Goal: Task Accomplishment & Management: Manage account settings

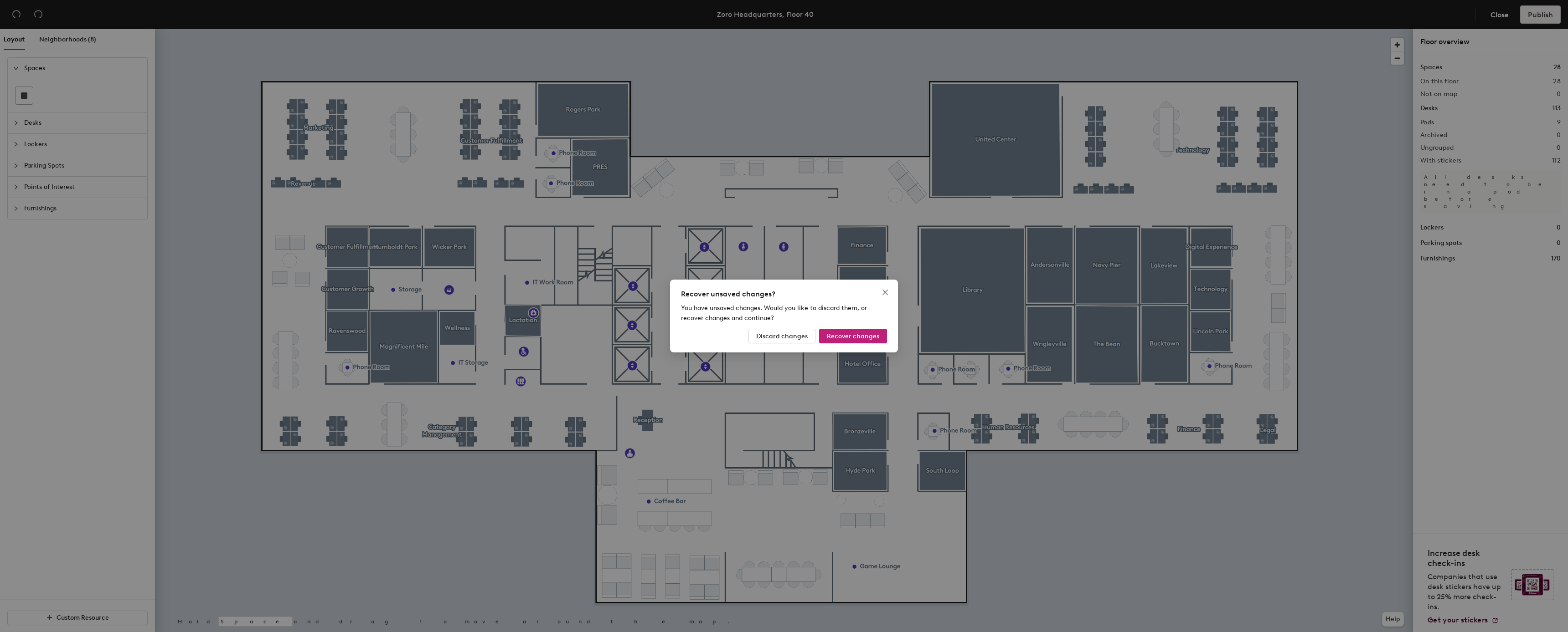
click at [773, 344] on div "Recover unsaved changes? You have unsaved changes. Would you like to discard th…" at bounding box center [784, 316] width 228 height 73
click at [777, 337] on span "Discard changes" at bounding box center [782, 336] width 52 height 8
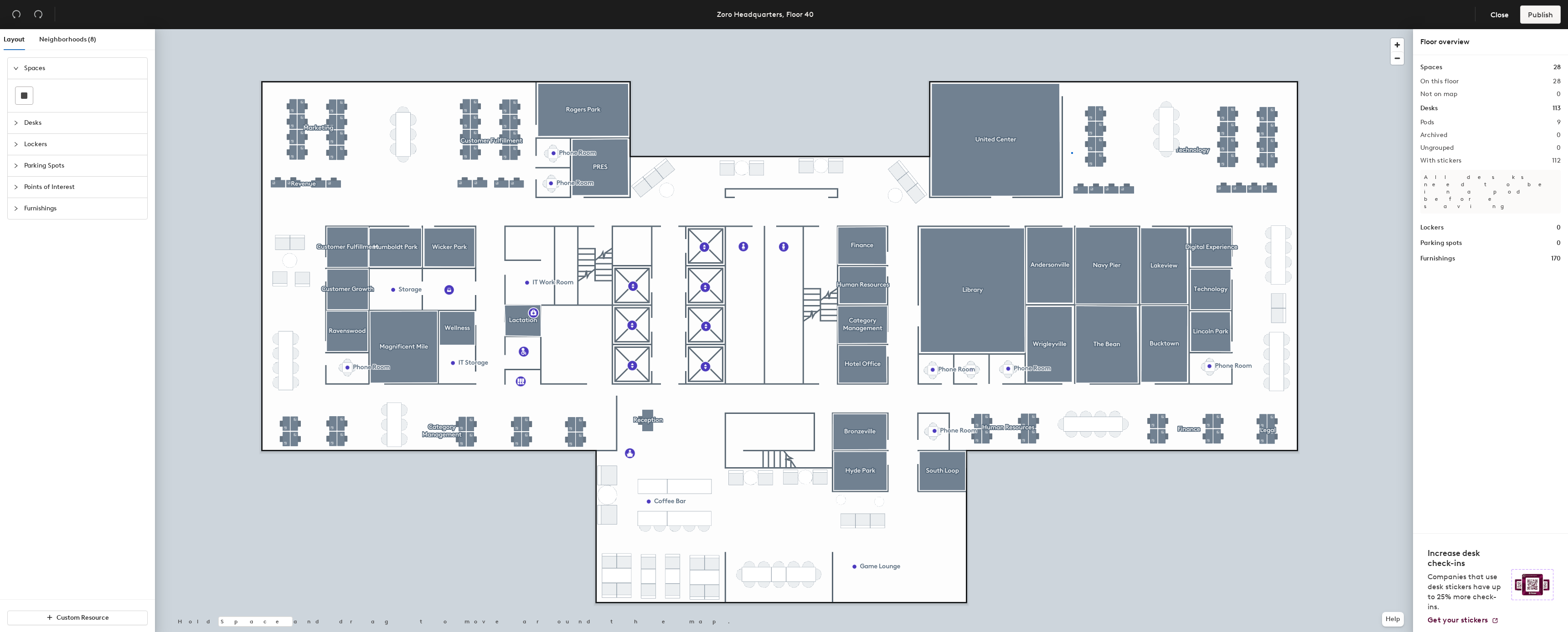
click at [1071, 29] on div at bounding box center [784, 29] width 1258 height 0
click at [57, 39] on span "Neighborhoods (8)" at bounding box center [68, 39] width 57 height 8
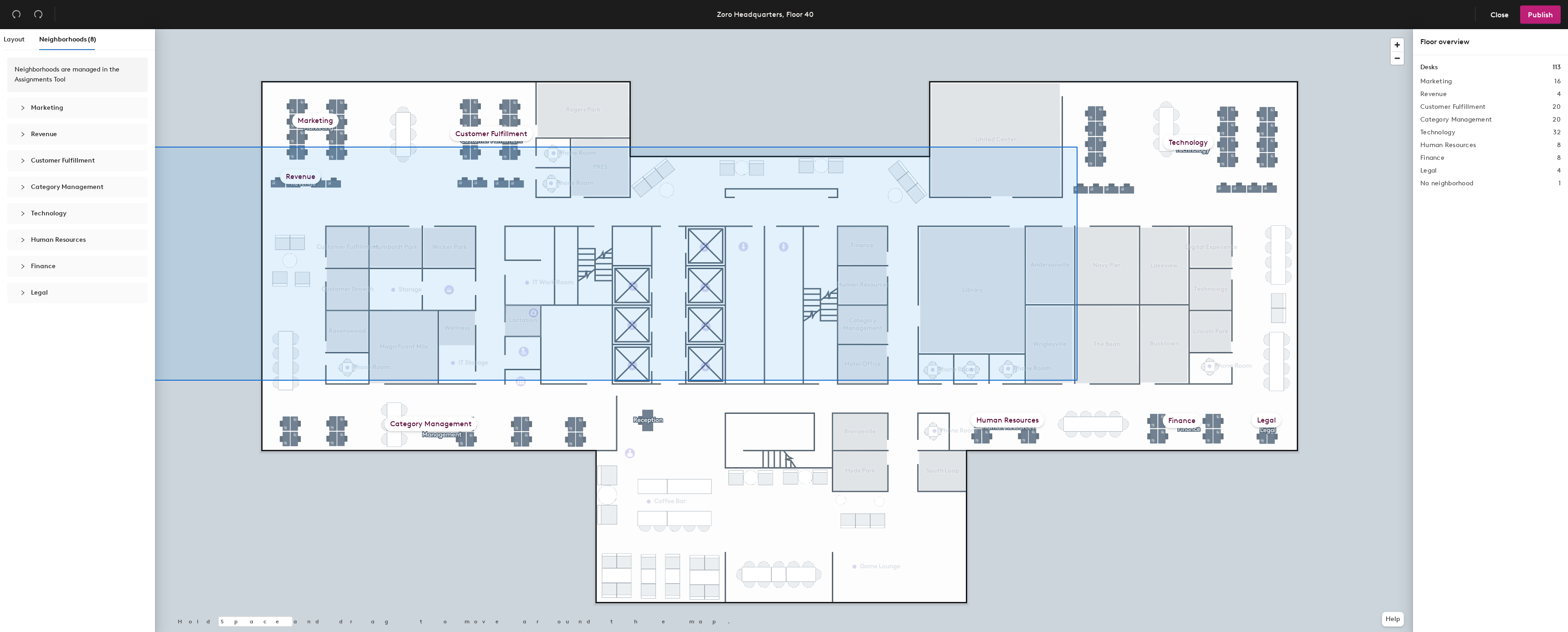
click at [100, 381] on div "Neighborhoods are managed in the Assignments Tool Marketing Revenue Customer Fu…" at bounding box center [77, 346] width 155 height 578
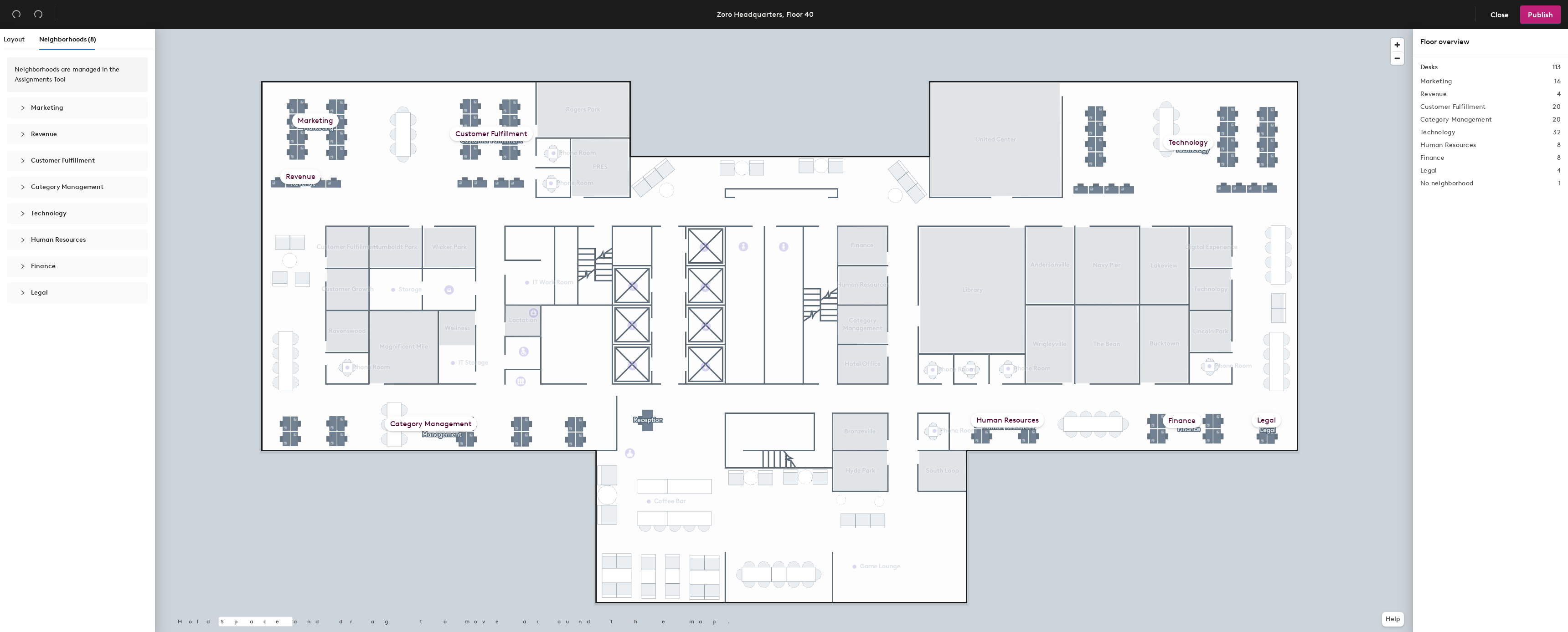
click at [1178, 143] on div "Technology" at bounding box center [1188, 142] width 50 height 15
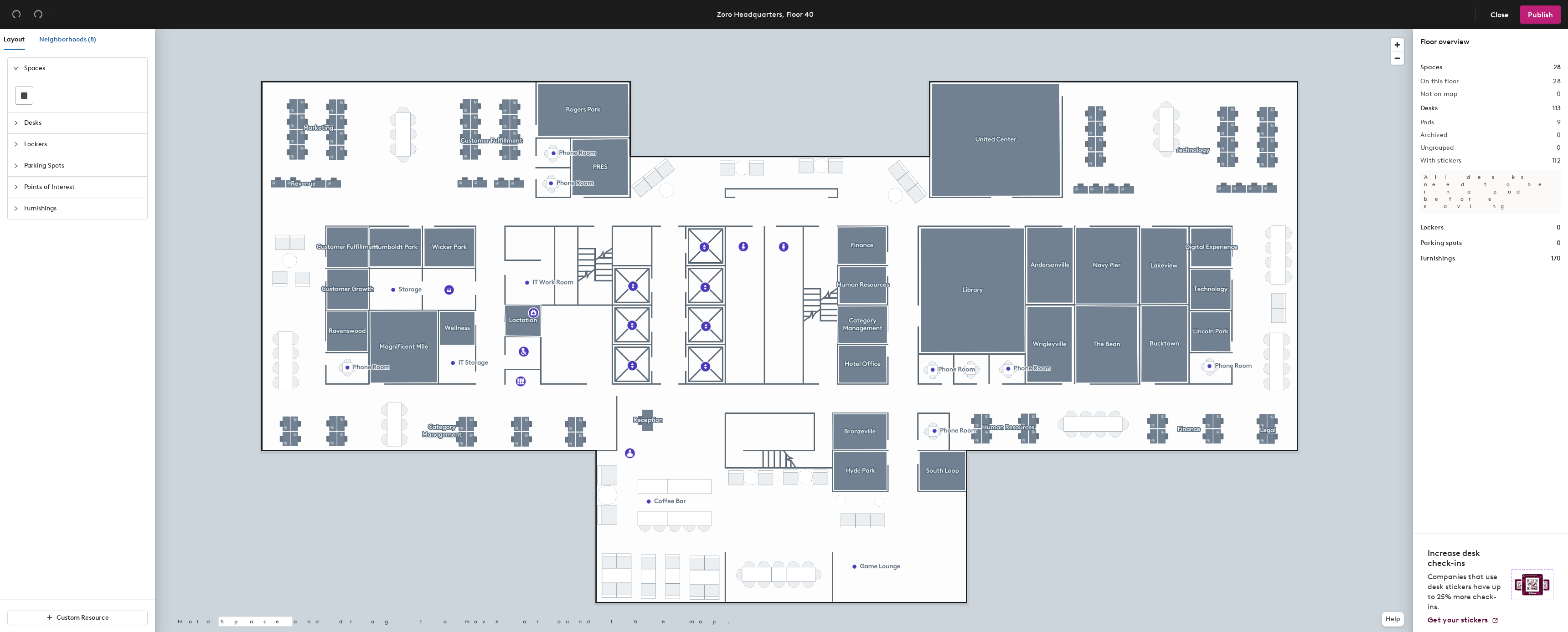
click at [70, 38] on span "Neighborhoods (8)" at bounding box center [68, 39] width 57 height 8
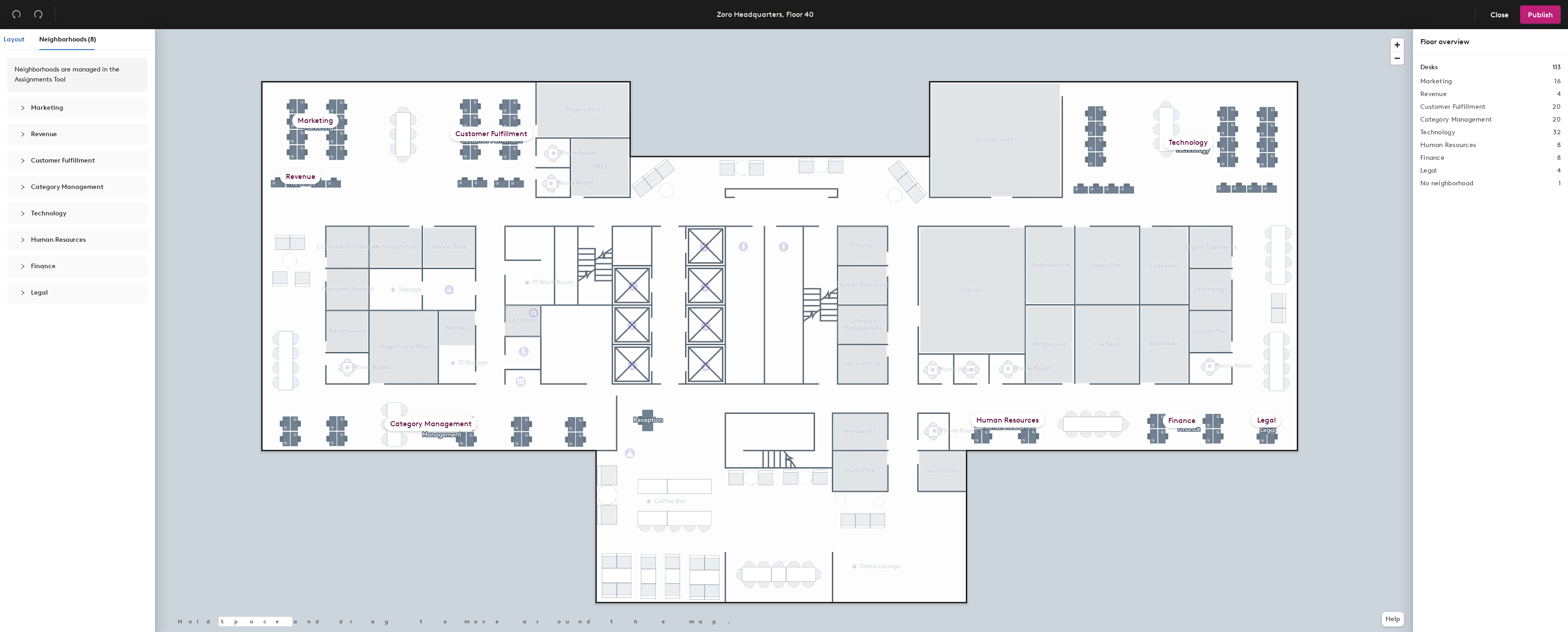
click at [13, 39] on span "Layout" at bounding box center [14, 39] width 21 height 8
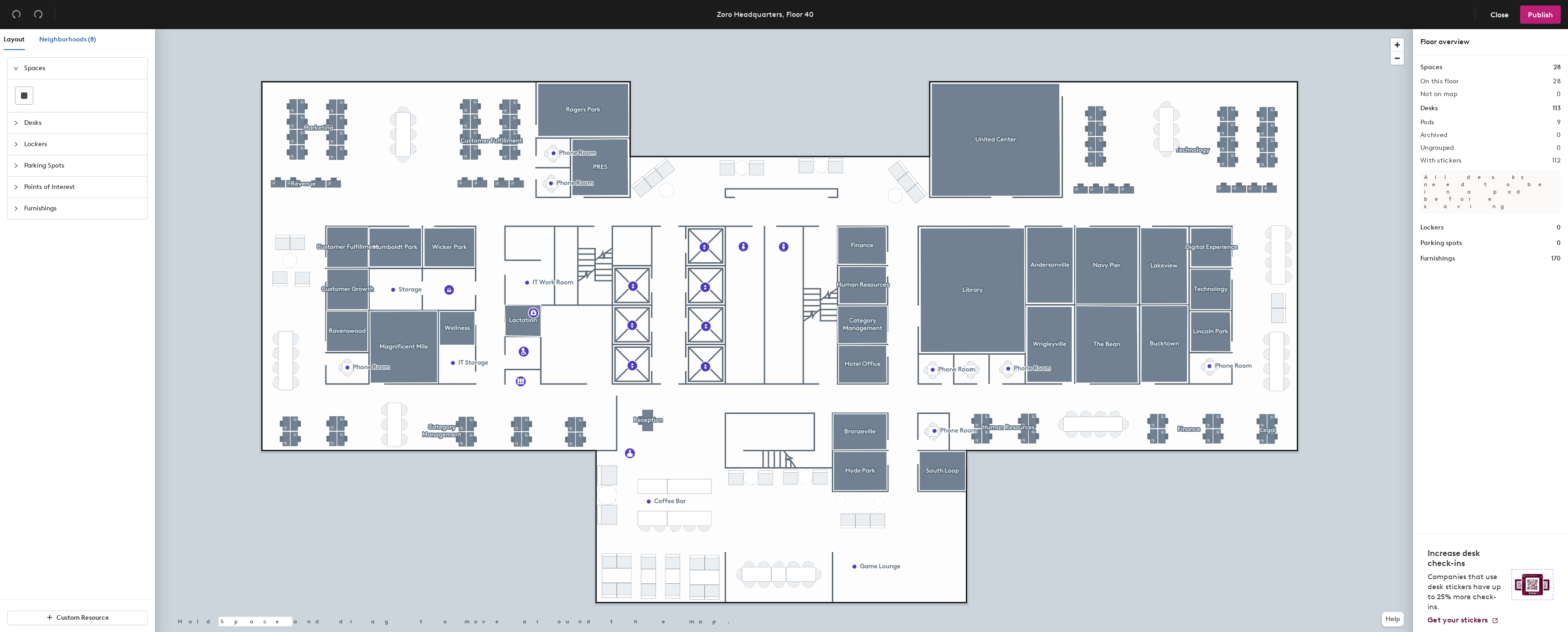
click at [52, 41] on span "Neighborhoods (8)" at bounding box center [68, 39] width 57 height 8
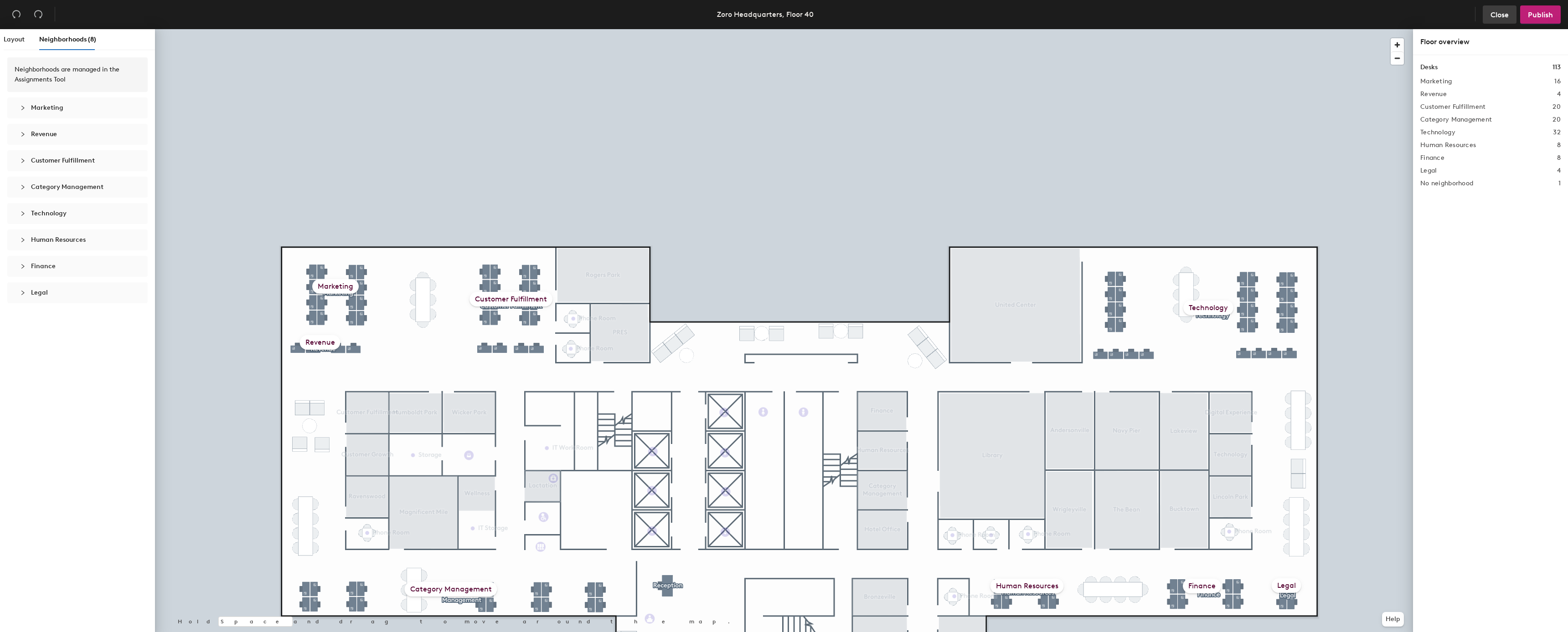
click at [1500, 12] on span "Close" at bounding box center [1500, 15] width 18 height 9
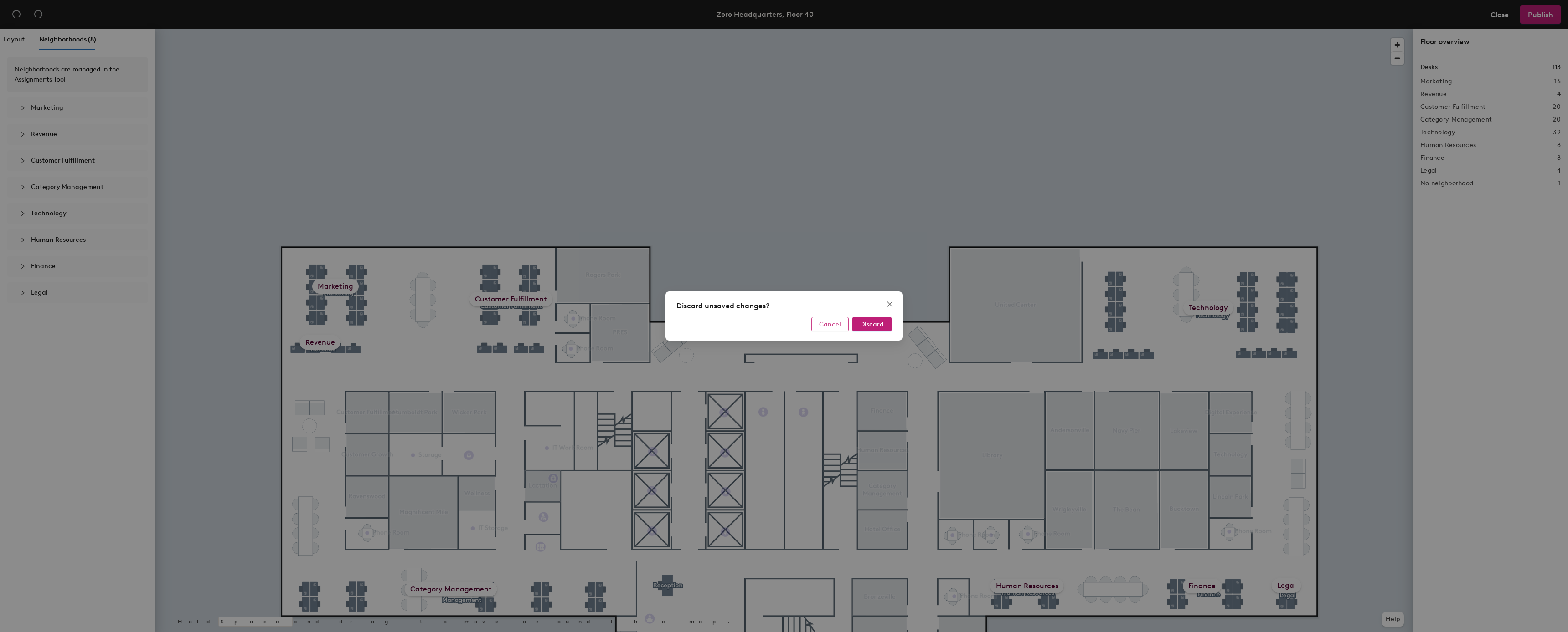
click at [830, 322] on span "Cancel" at bounding box center [830, 324] width 22 height 8
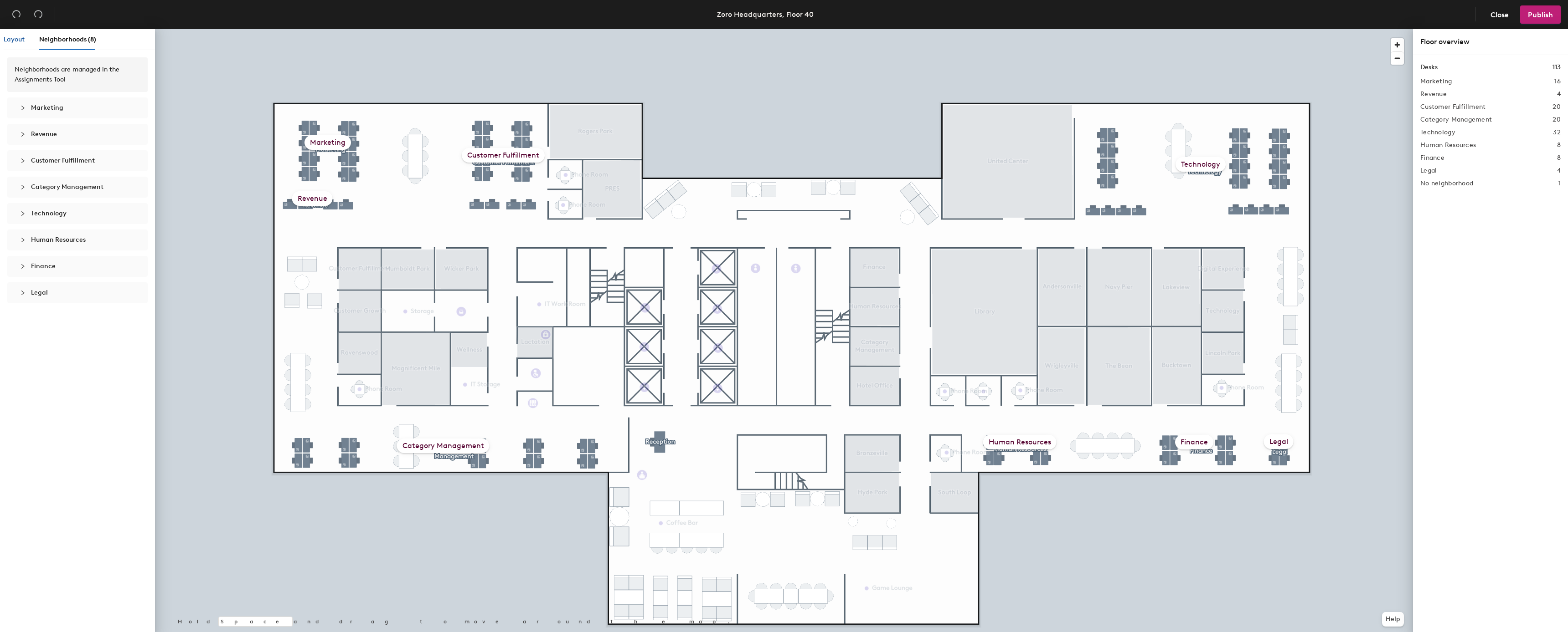
click at [13, 37] on span "Layout" at bounding box center [14, 39] width 21 height 8
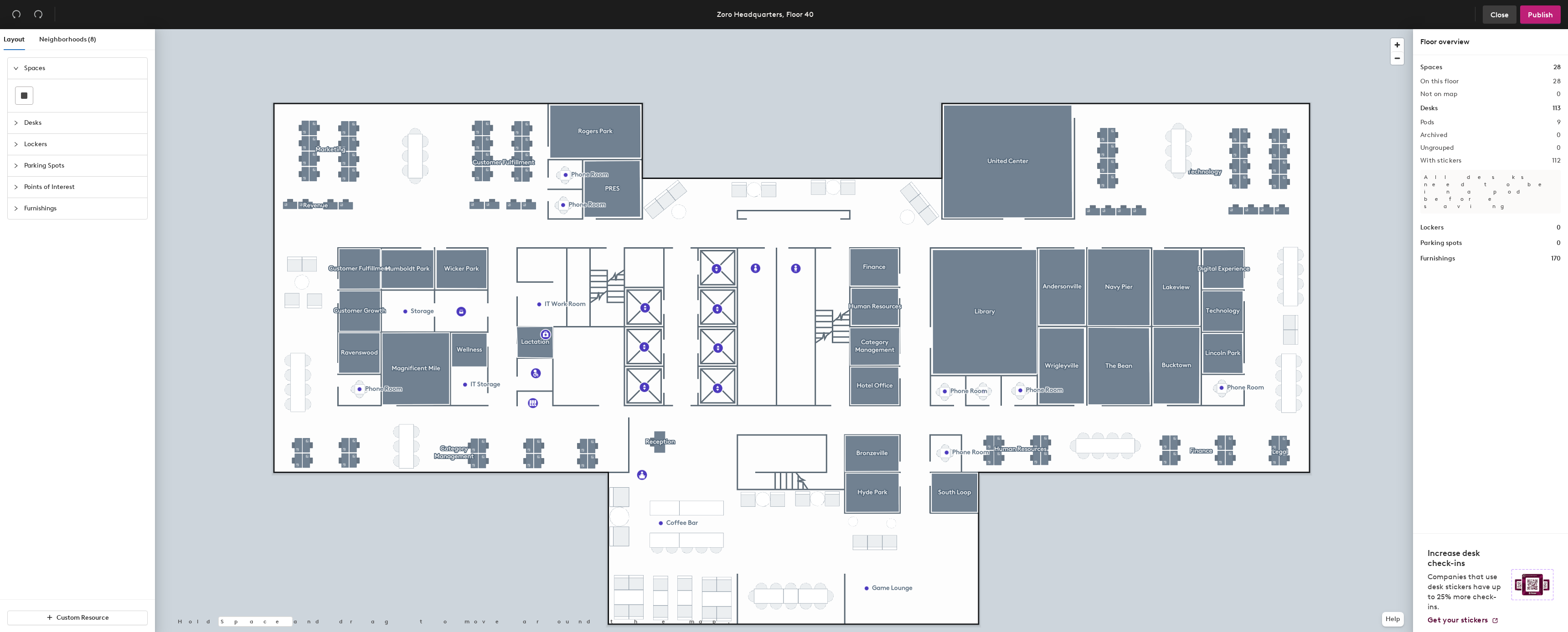
click at [1501, 12] on span "Close" at bounding box center [1500, 15] width 18 height 9
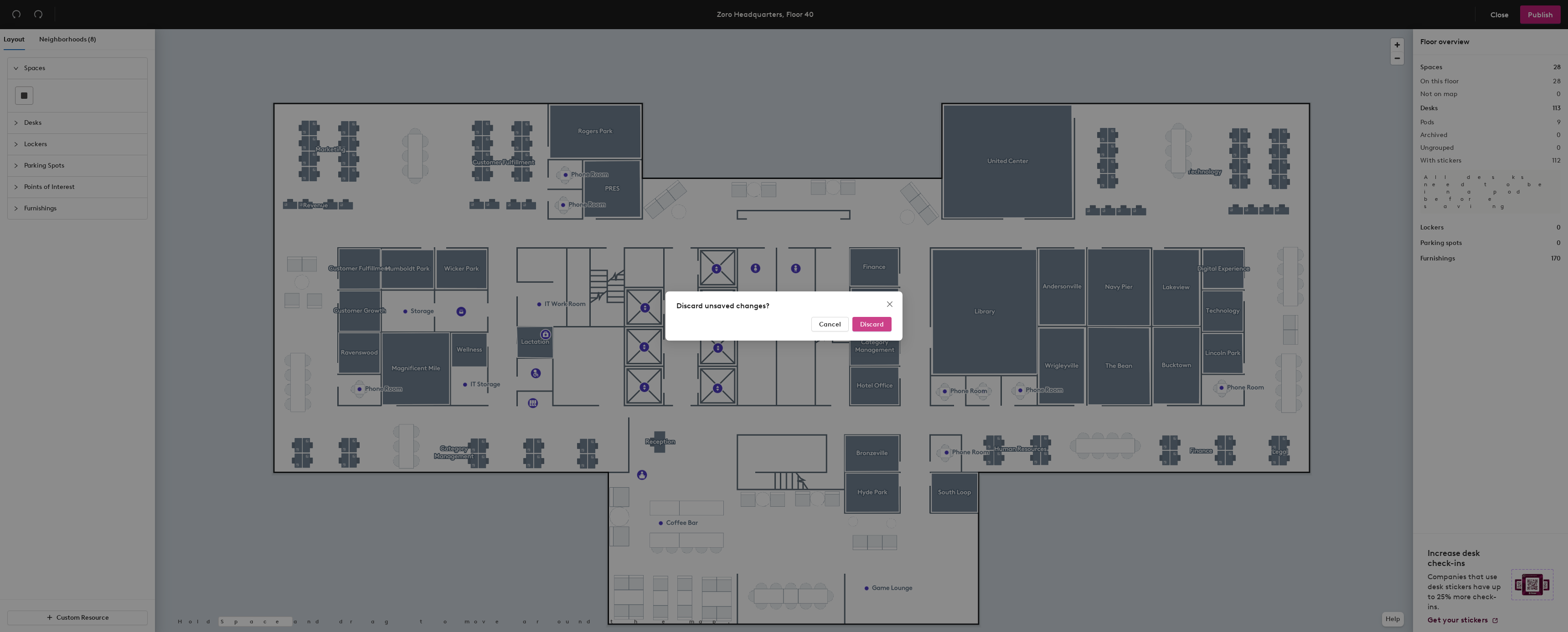
click at [887, 325] on button "Discard" at bounding box center [872, 324] width 39 height 15
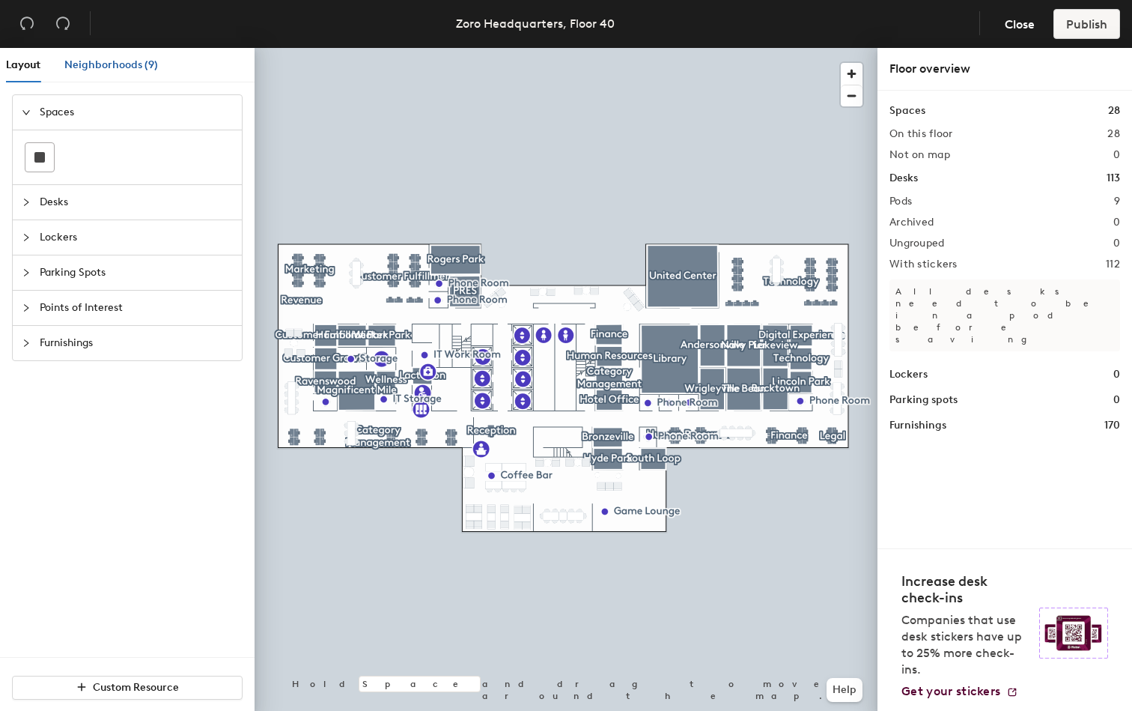
click at [111, 69] on span "Neighborhoods (9)" at bounding box center [111, 64] width 94 height 13
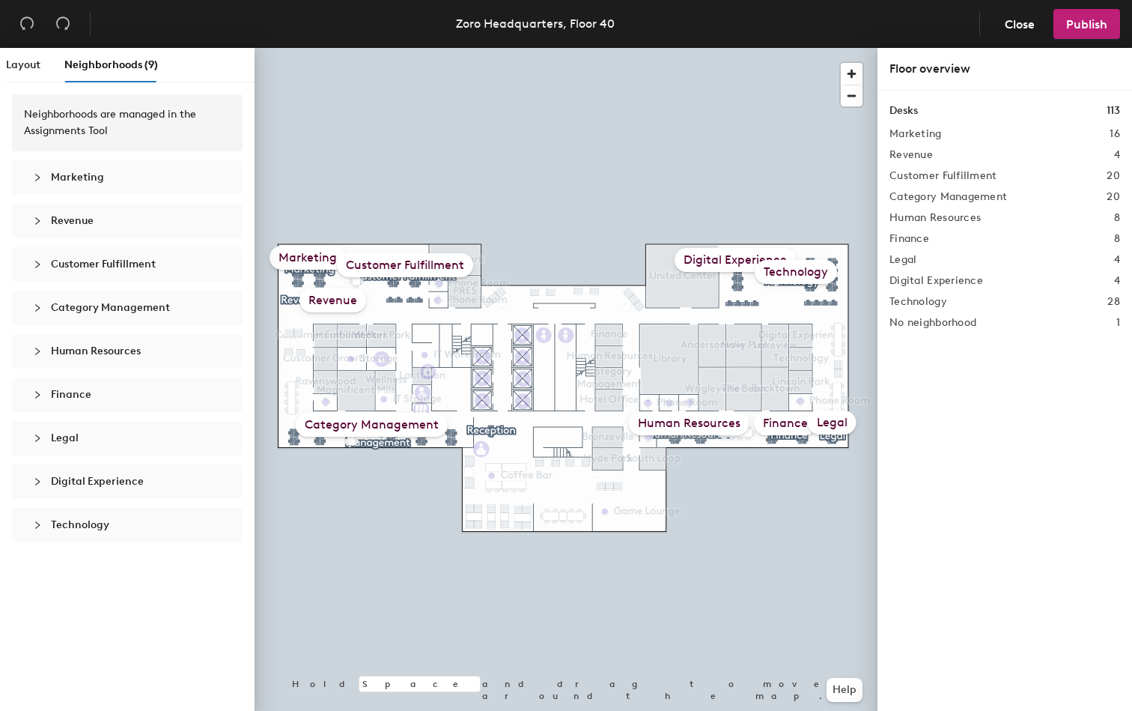
click at [137, 484] on span "Digital Experience" at bounding box center [97, 481] width 93 height 13
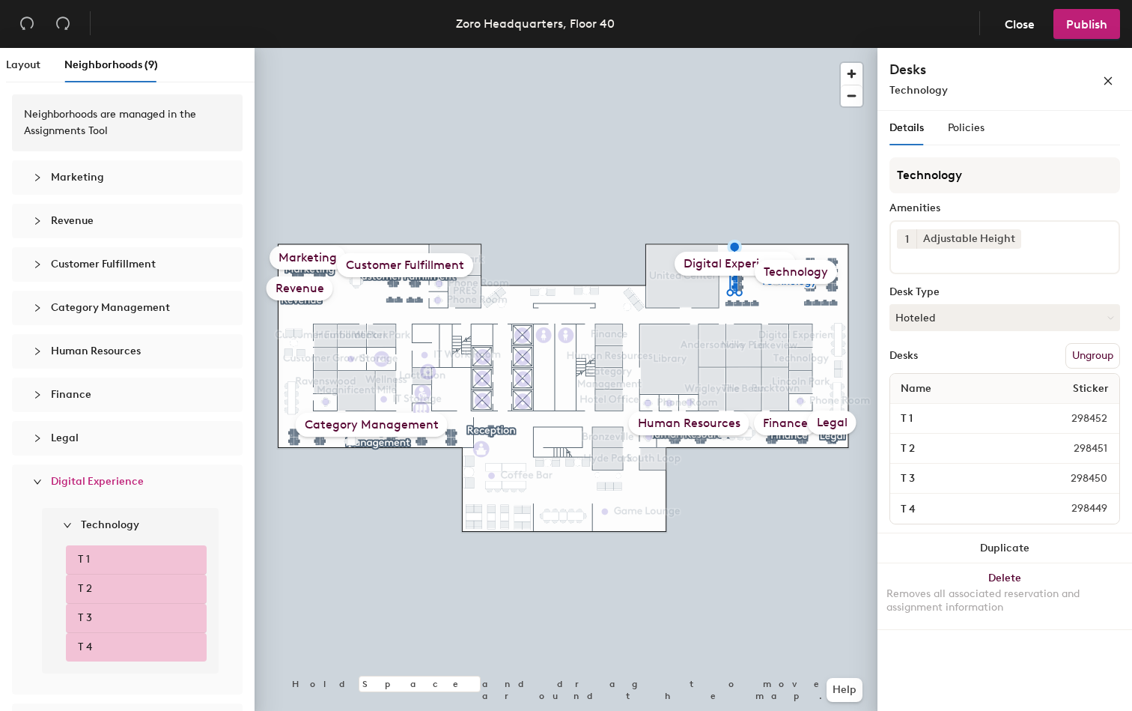
click at [39, 479] on icon "expanded" at bounding box center [37, 481] width 9 height 9
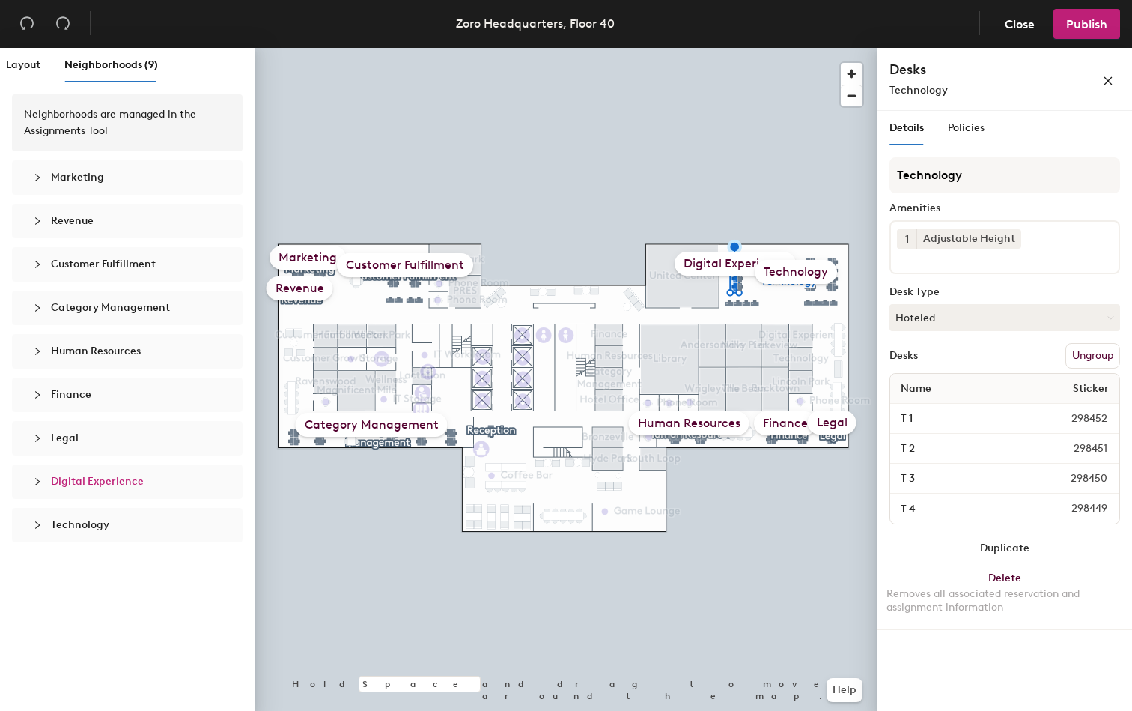
click at [43, 523] on div at bounding box center [42, 525] width 18 height 16
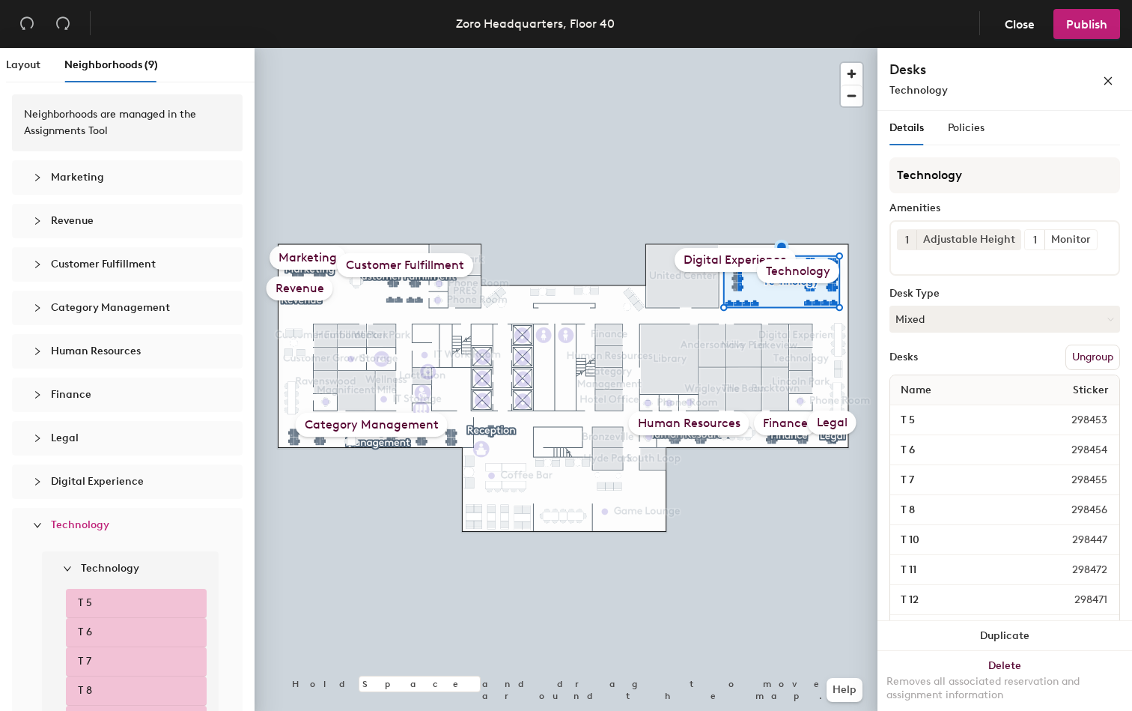
click at [43, 523] on div at bounding box center [42, 525] width 18 height 16
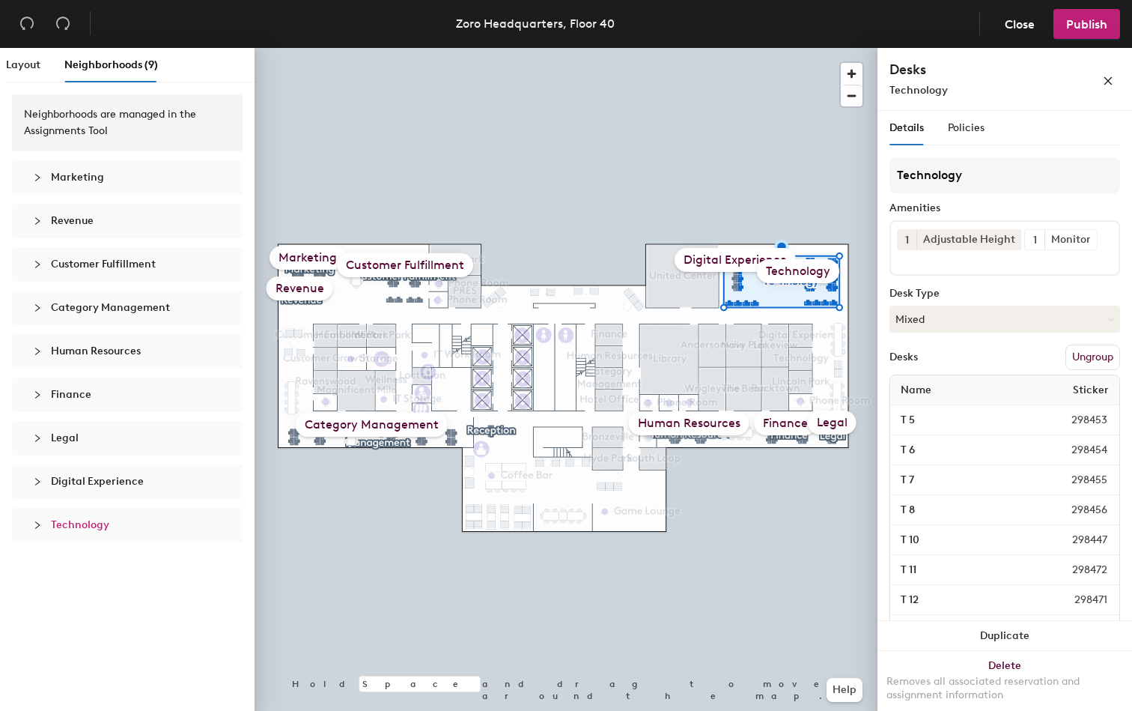
click at [103, 487] on span "Digital Experience" at bounding box center [136, 481] width 171 height 16
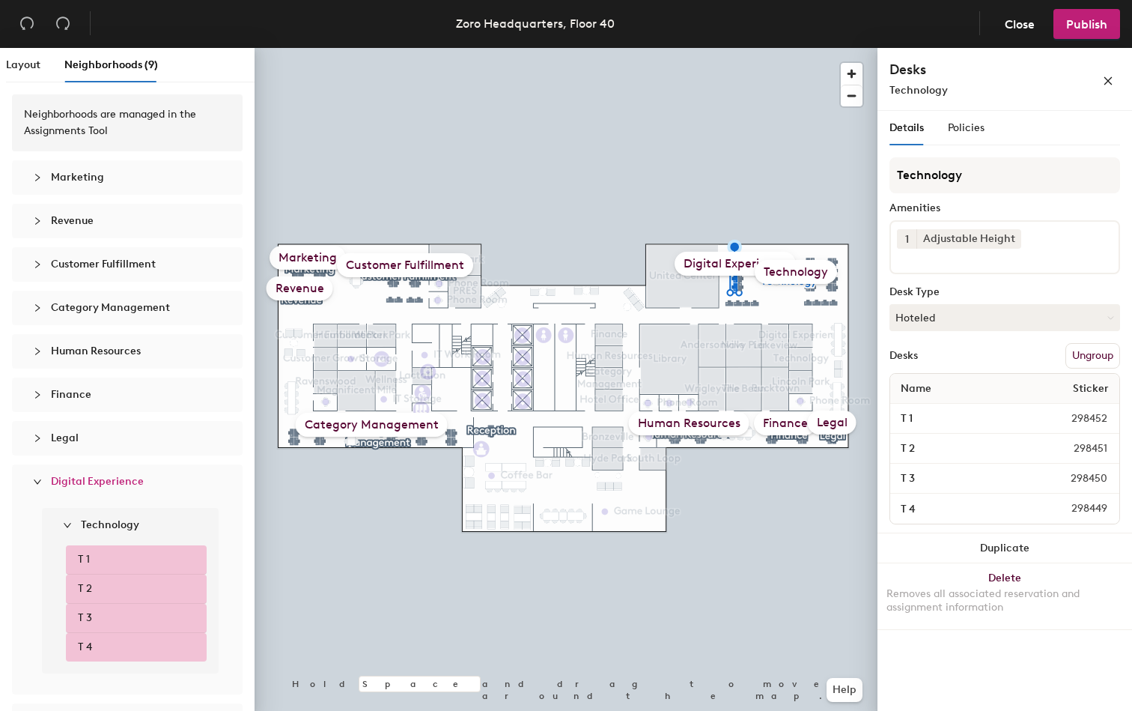
click at [97, 448] on div "Legal" at bounding box center [127, 438] width 207 height 34
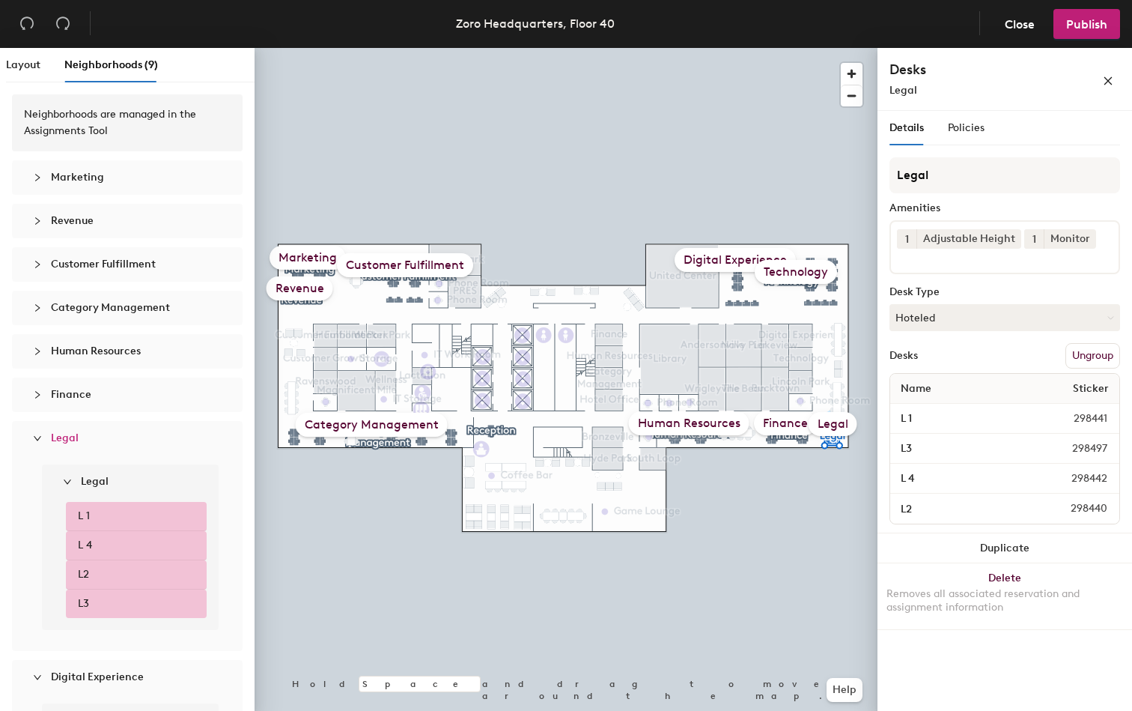
click at [105, 407] on div "Finance" at bounding box center [127, 394] width 207 height 34
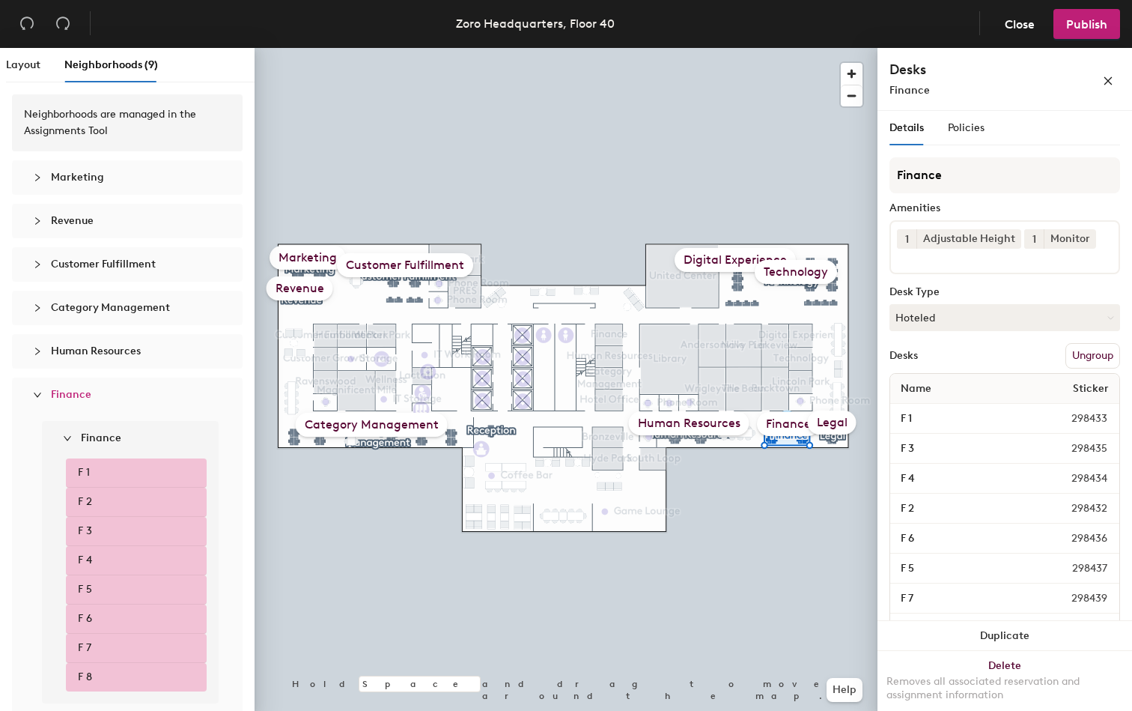
click at [107, 372] on div "Neighborhoods are managed in the Assignments Tool Marketing Revenue Customer Fu…" at bounding box center [127, 672] width 255 height 1181
click at [107, 357] on span "Human Resources" at bounding box center [96, 350] width 90 height 13
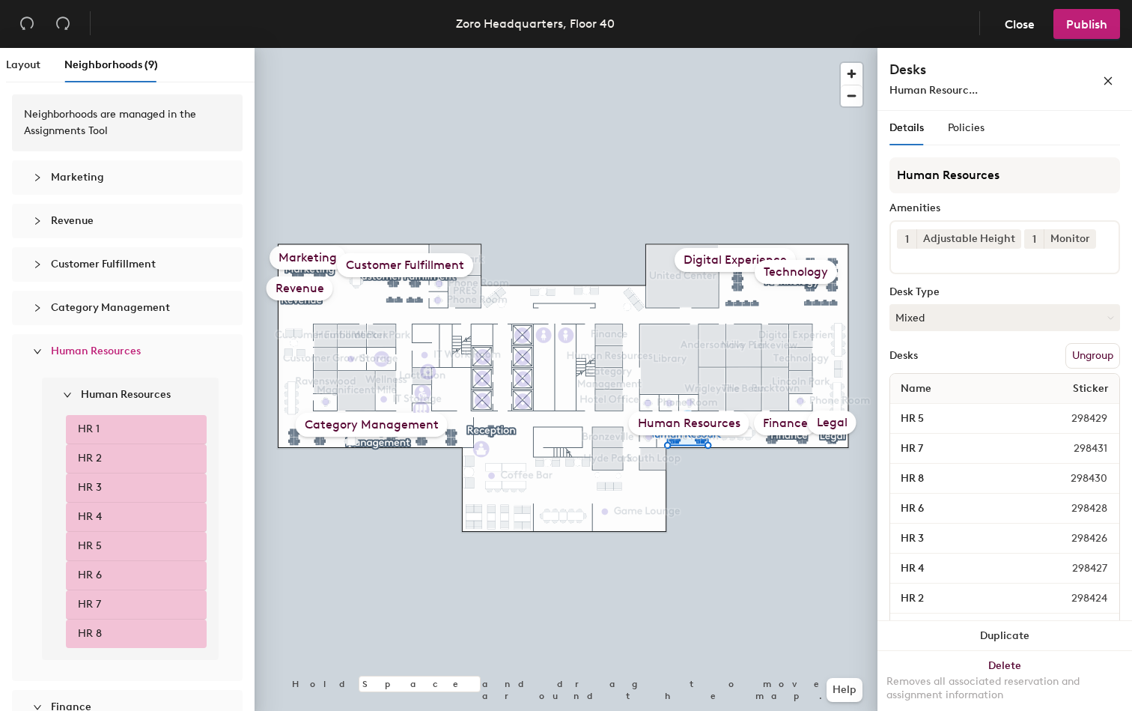
click at [107, 312] on span "Category Management" at bounding box center [110, 307] width 119 height 13
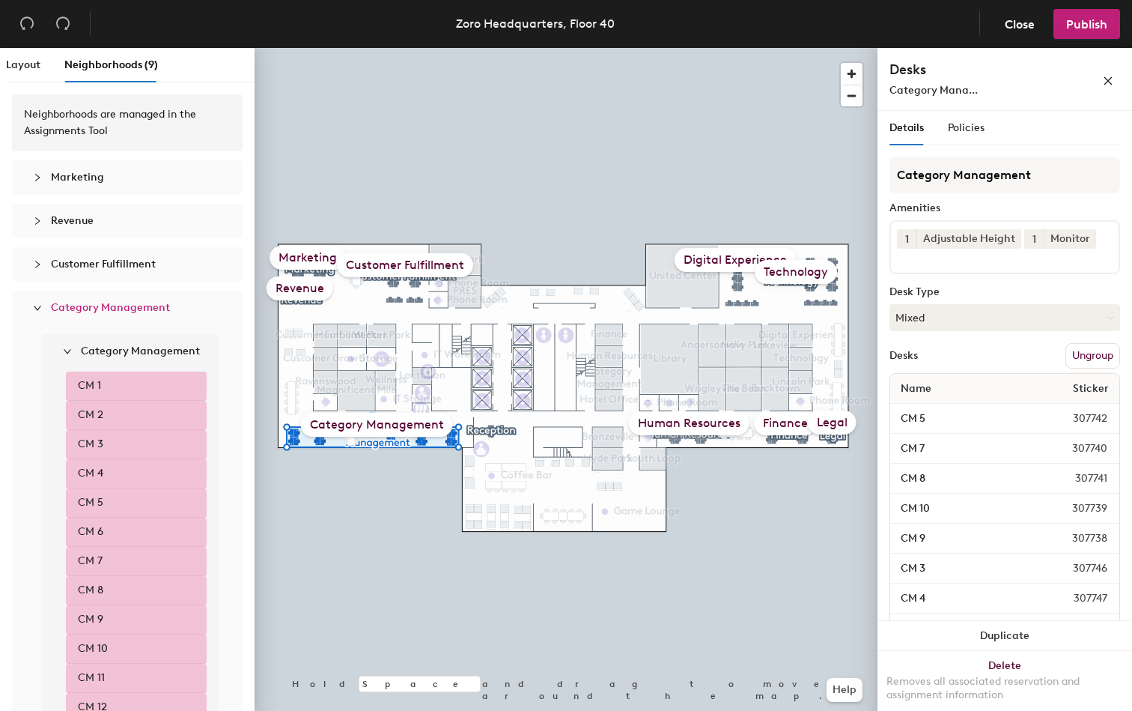
click at [106, 265] on span "Customer Fulfillment" at bounding box center [103, 264] width 105 height 13
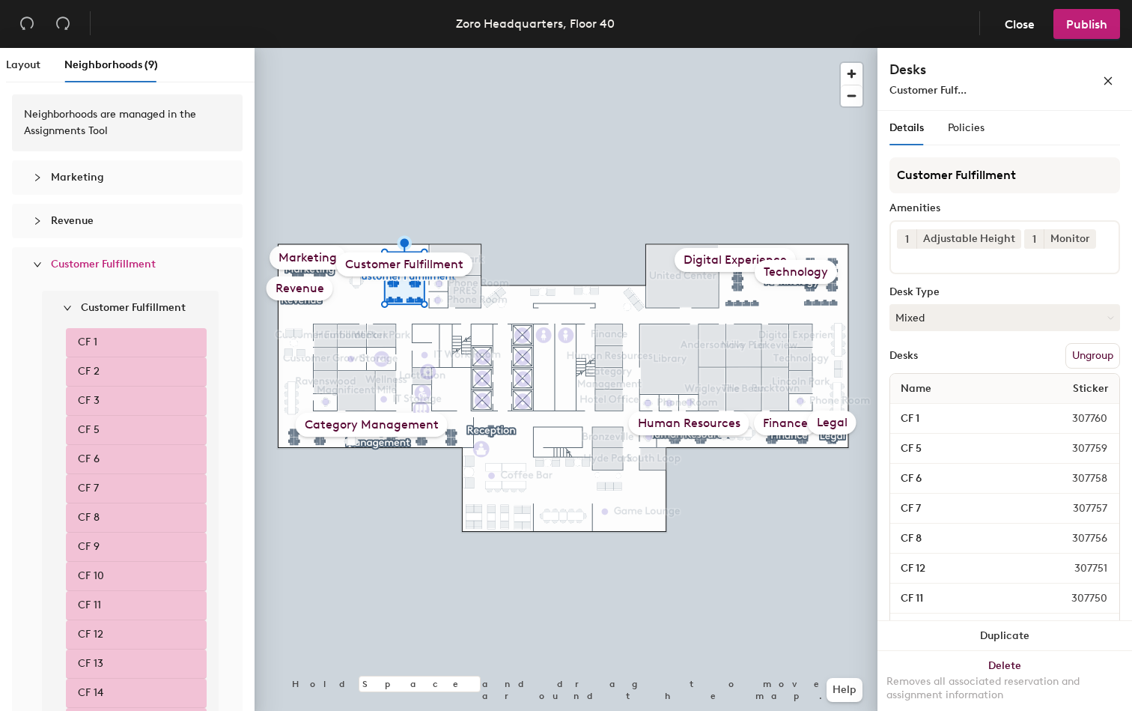
click at [100, 223] on span "Revenue" at bounding box center [136, 221] width 171 height 16
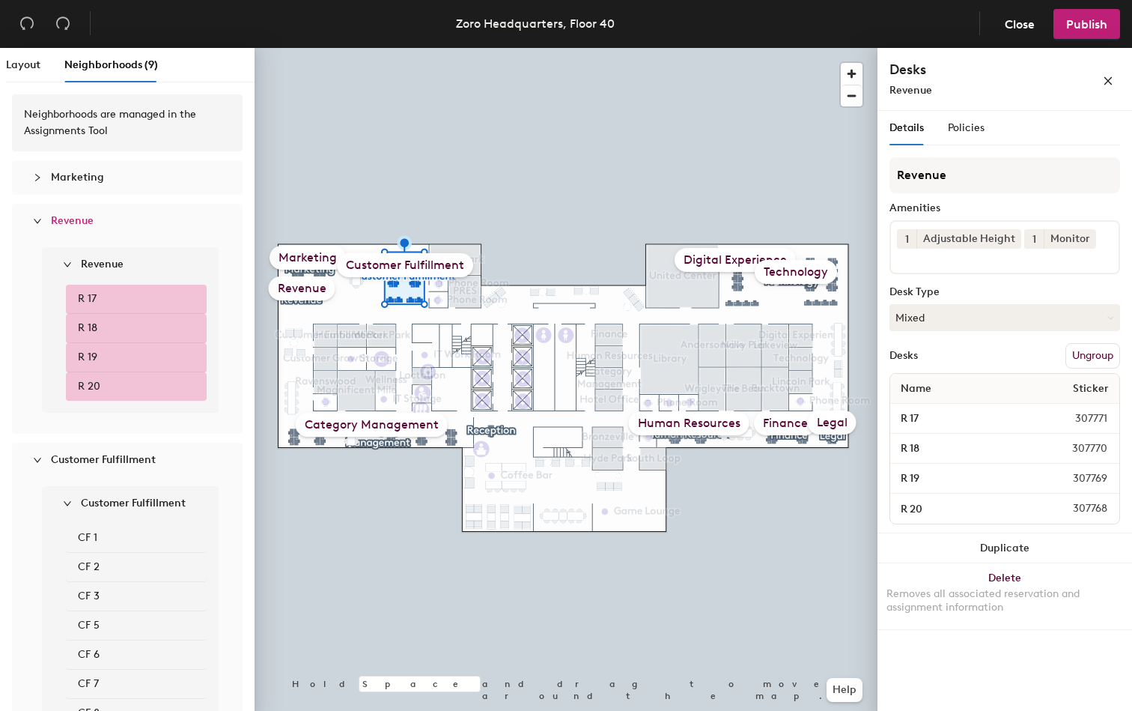
click at [93, 184] on span "Marketing" at bounding box center [136, 177] width 171 height 16
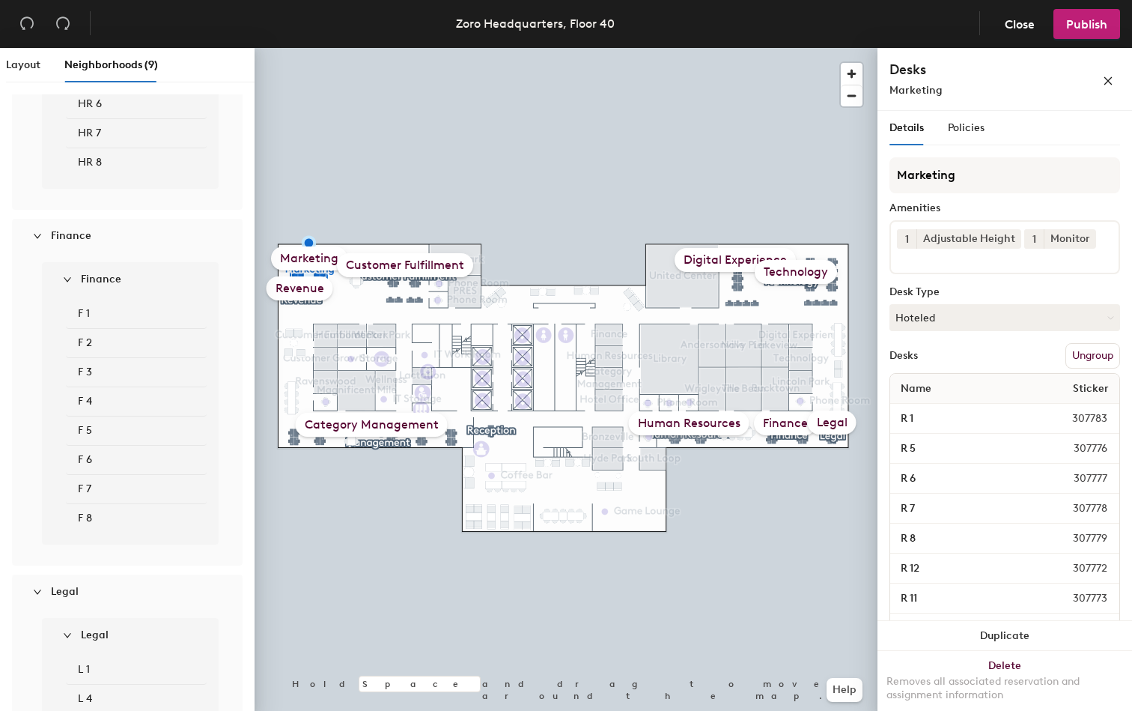
scroll to position [2926, 0]
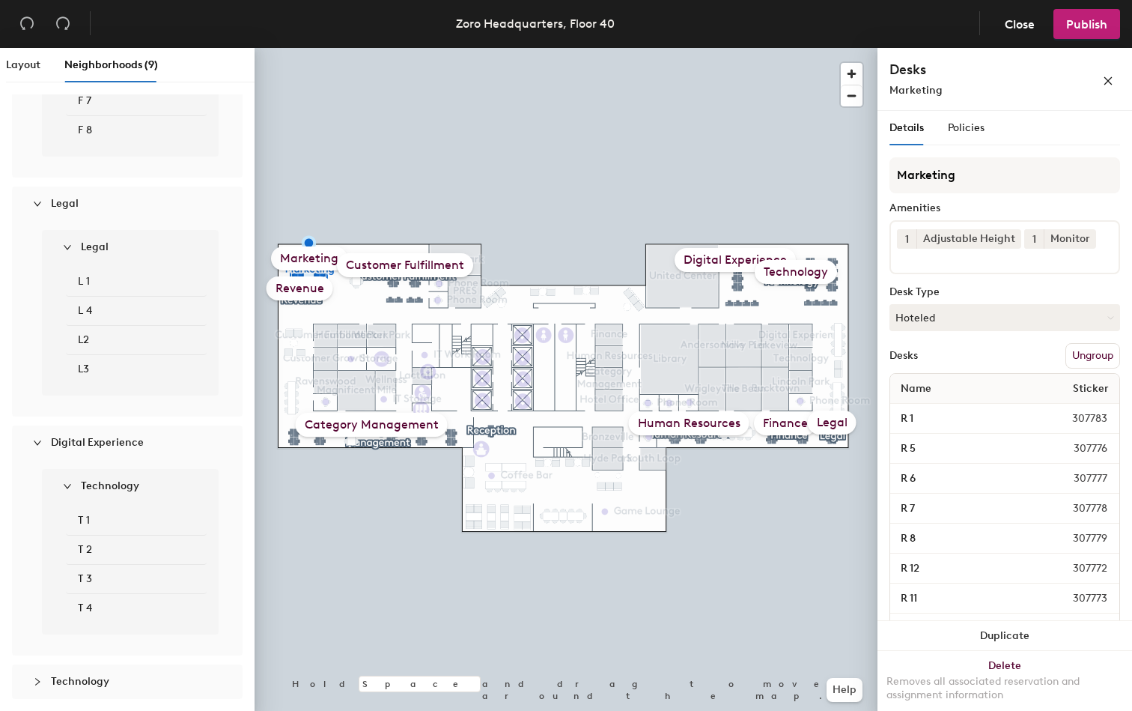
click at [109, 484] on strong "Technology" at bounding box center [110, 485] width 58 height 13
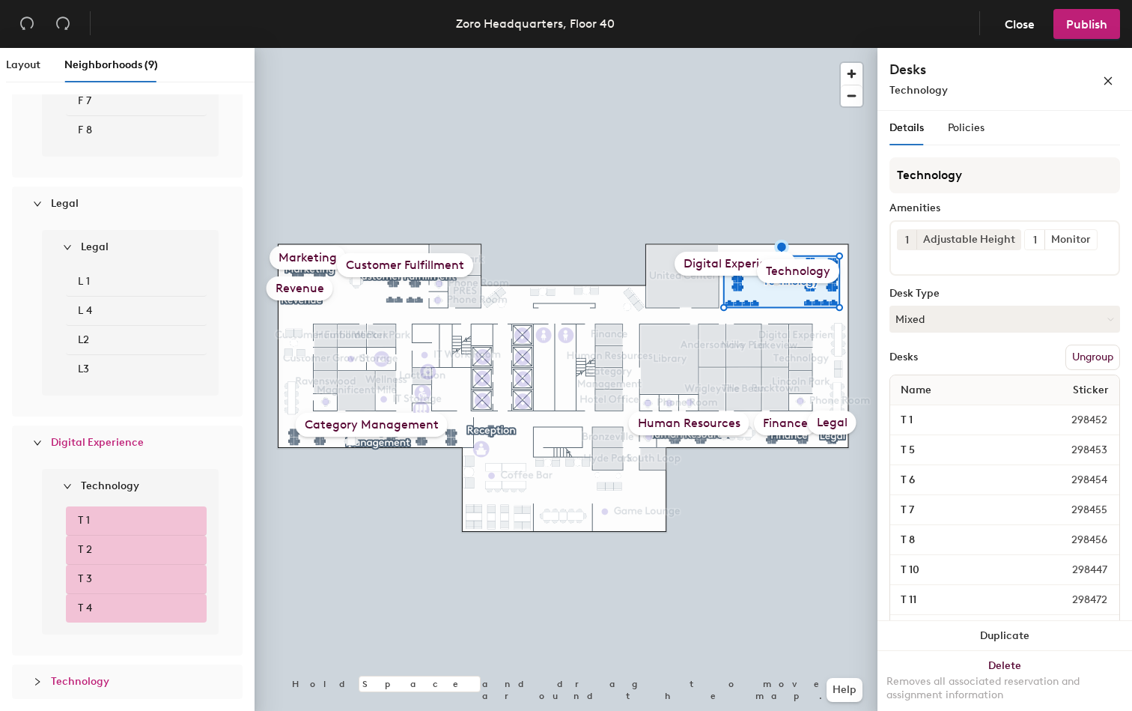
click at [110, 674] on span "Technology" at bounding box center [136, 681] width 171 height 16
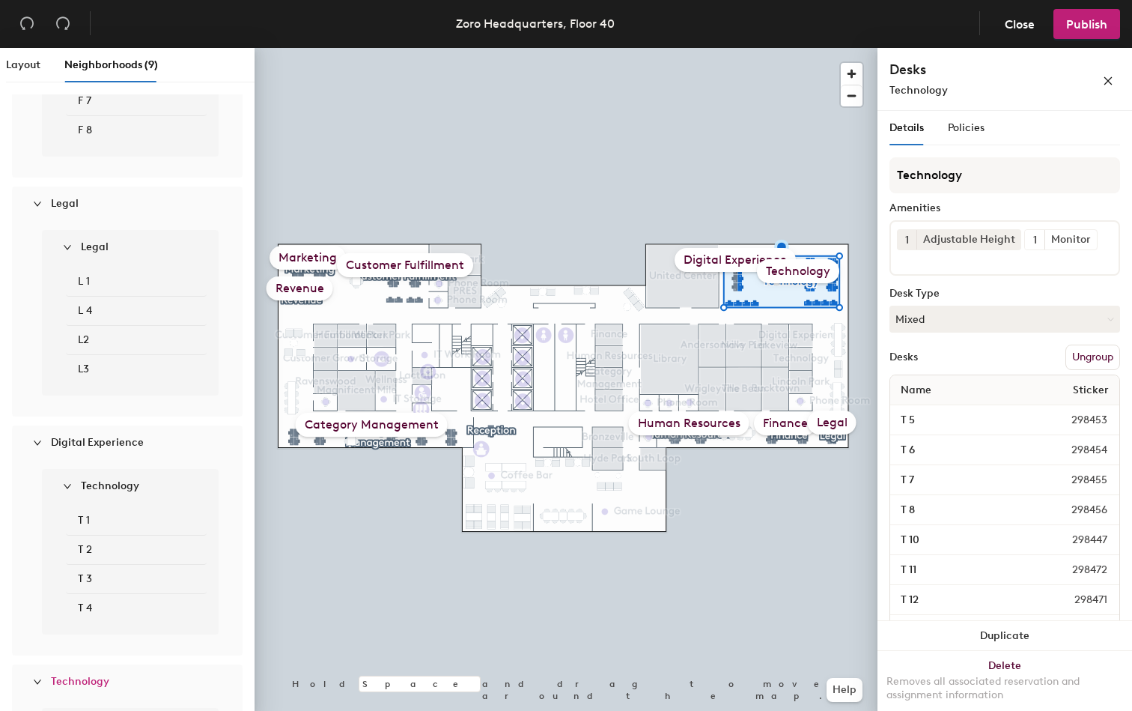
click at [135, 544] on li "T 2" at bounding box center [136, 549] width 141 height 29
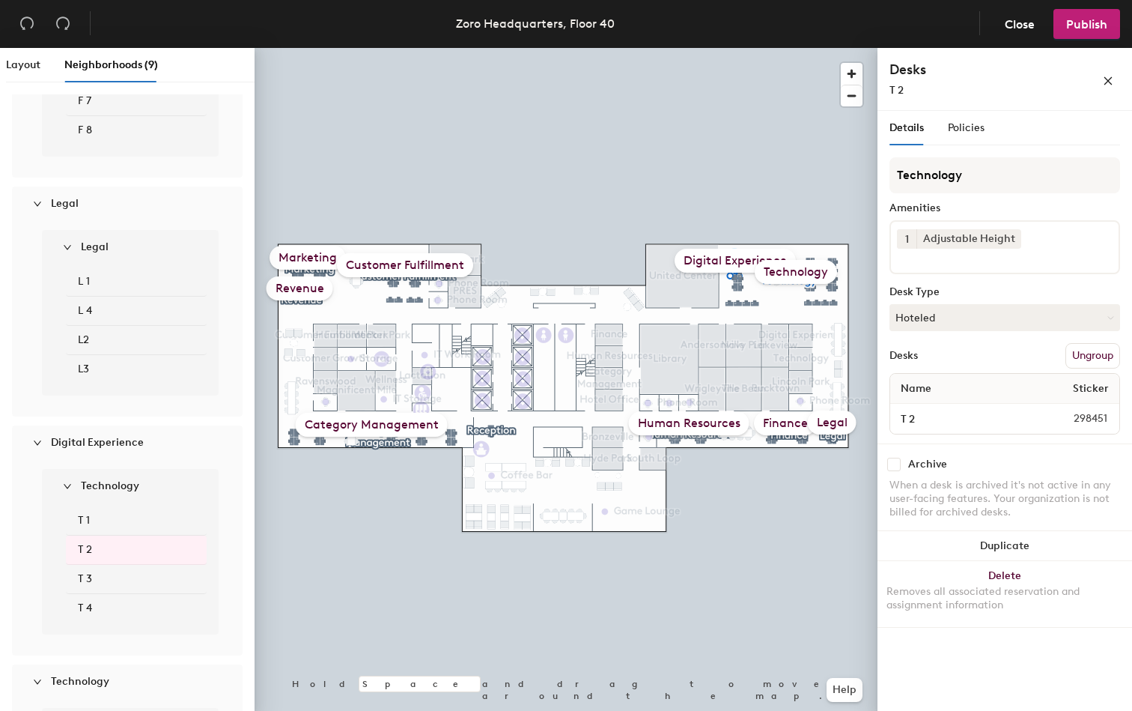
click at [110, 443] on span "Digital Experience" at bounding box center [97, 442] width 93 height 13
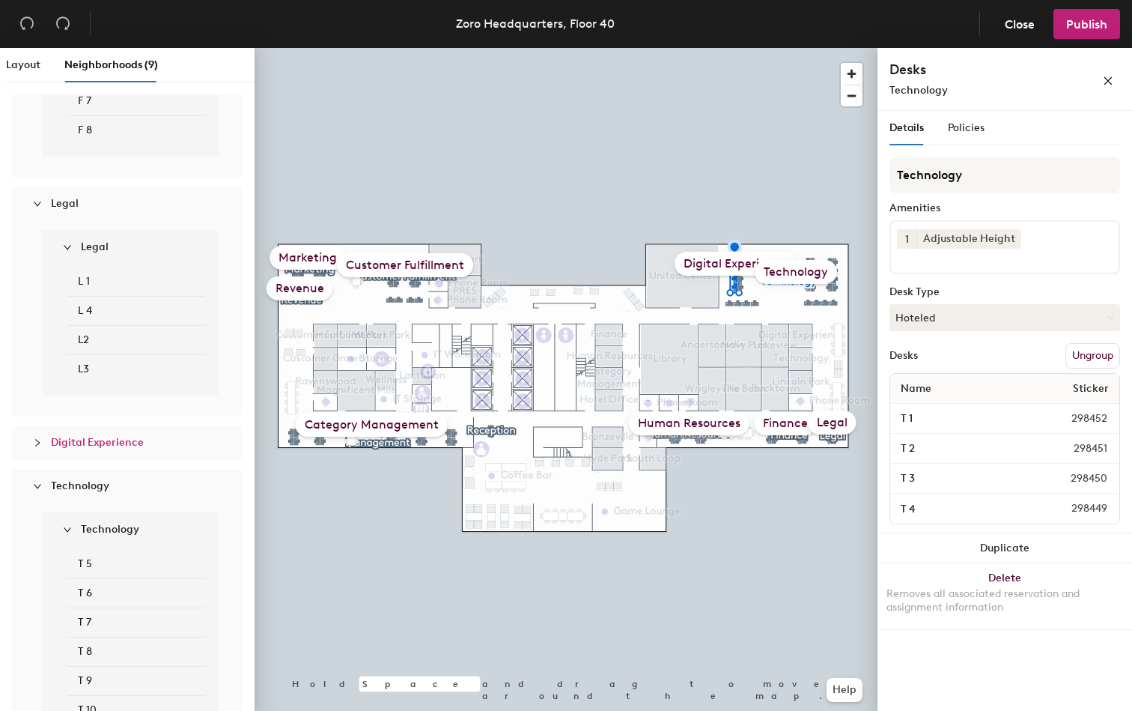
click at [116, 535] on strong "Technology" at bounding box center [110, 529] width 58 height 13
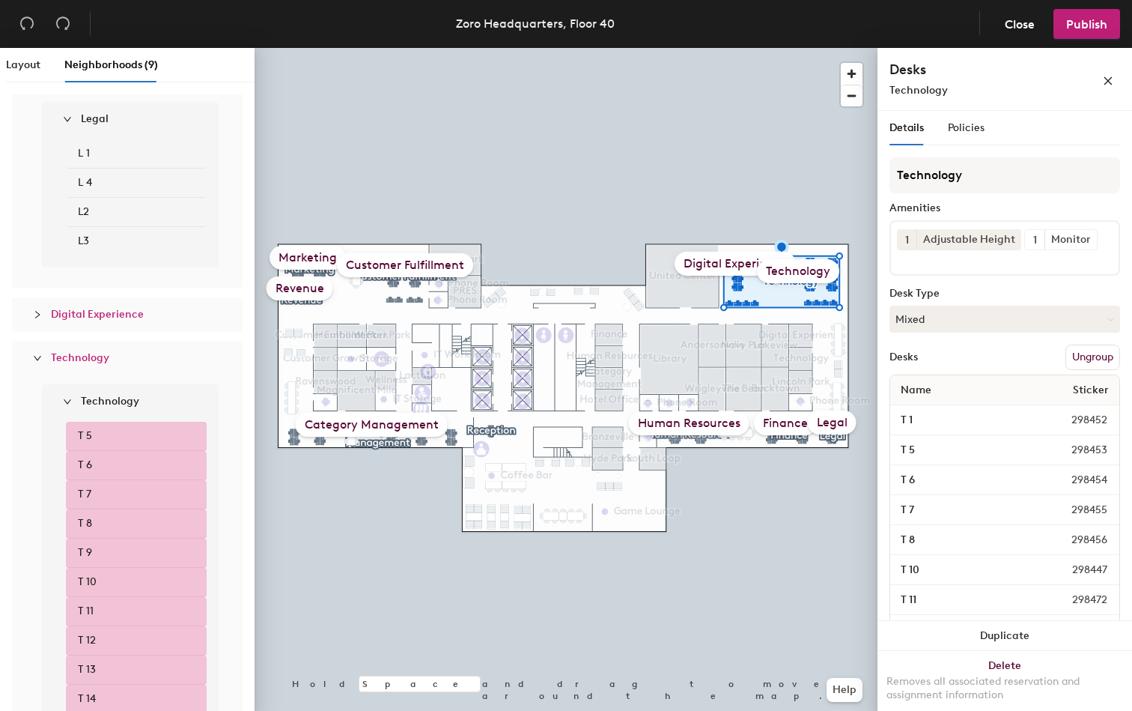
scroll to position [3048, 0]
click at [100, 330] on div "Digital Experience" at bounding box center [127, 320] width 207 height 34
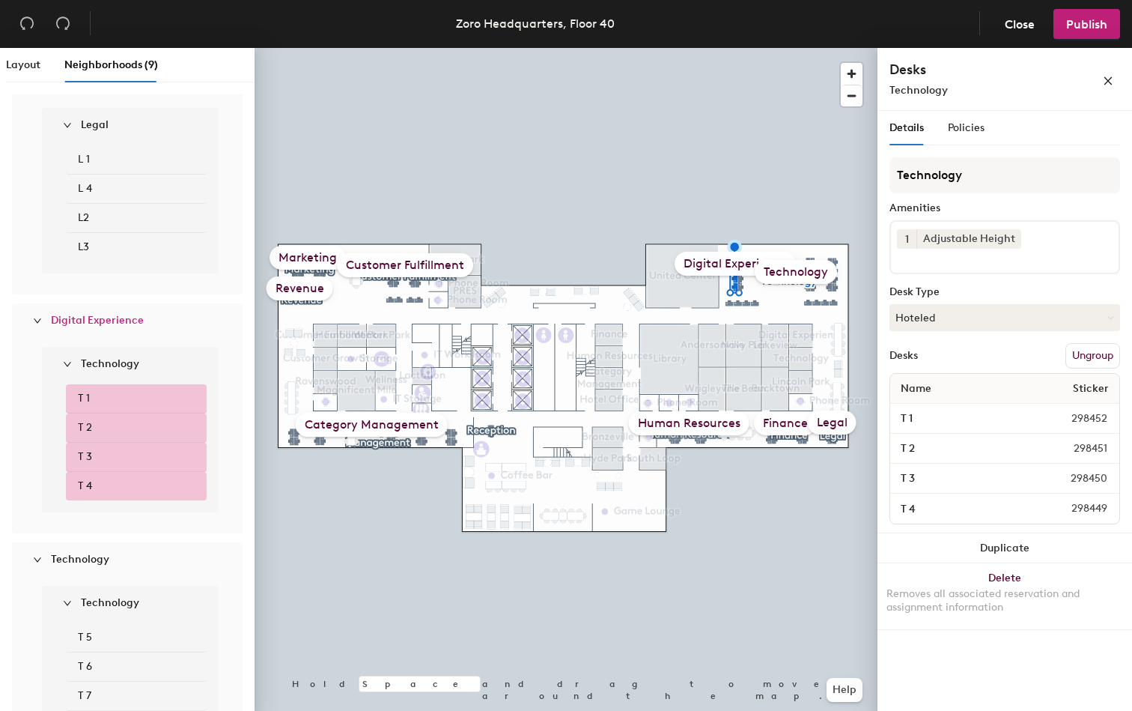
click at [98, 365] on strong "Technology" at bounding box center [110, 363] width 58 height 13
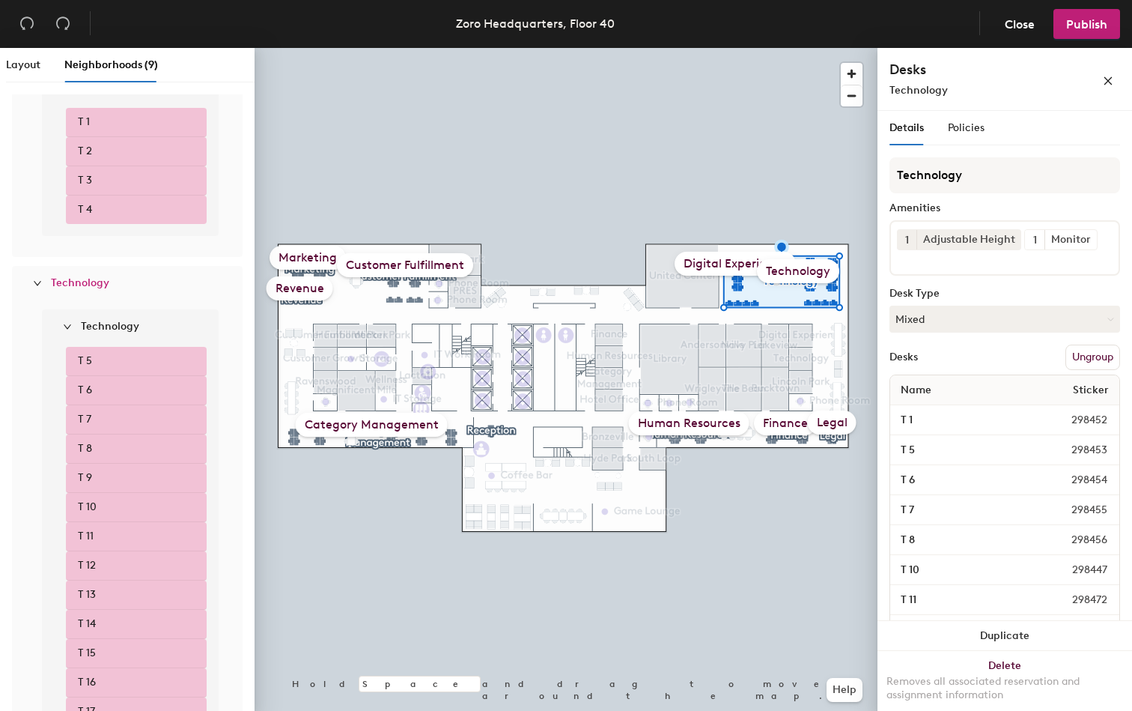
scroll to position [3310, 0]
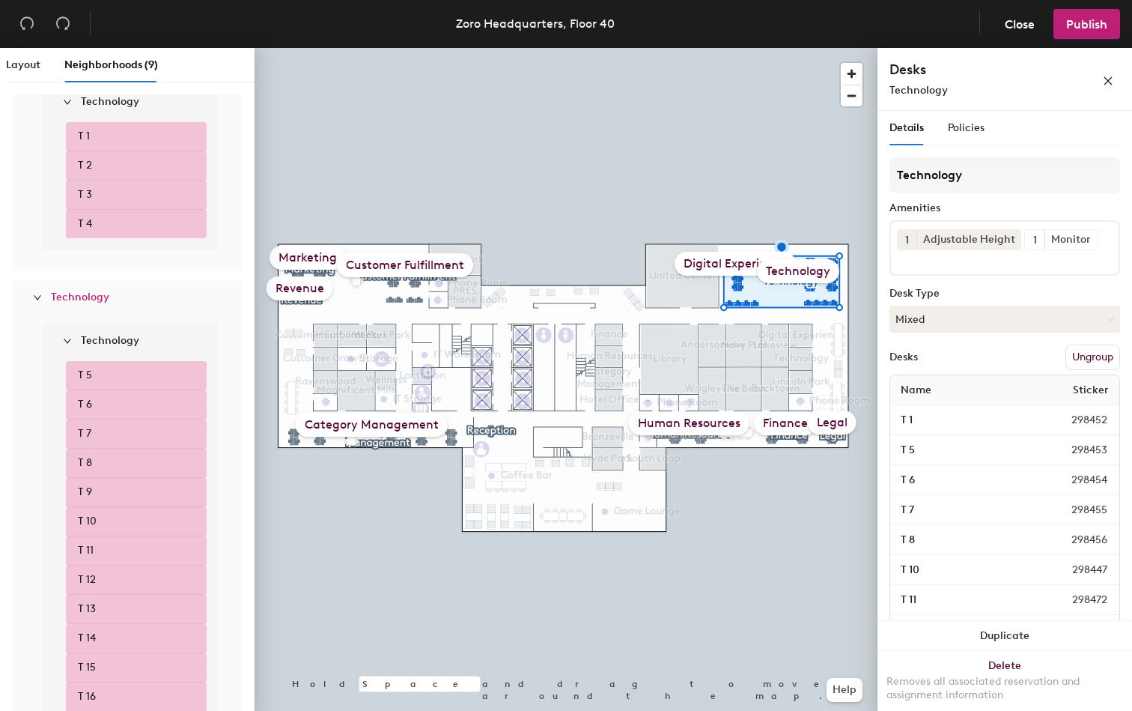
click at [103, 184] on li "T 3" at bounding box center [136, 194] width 141 height 29
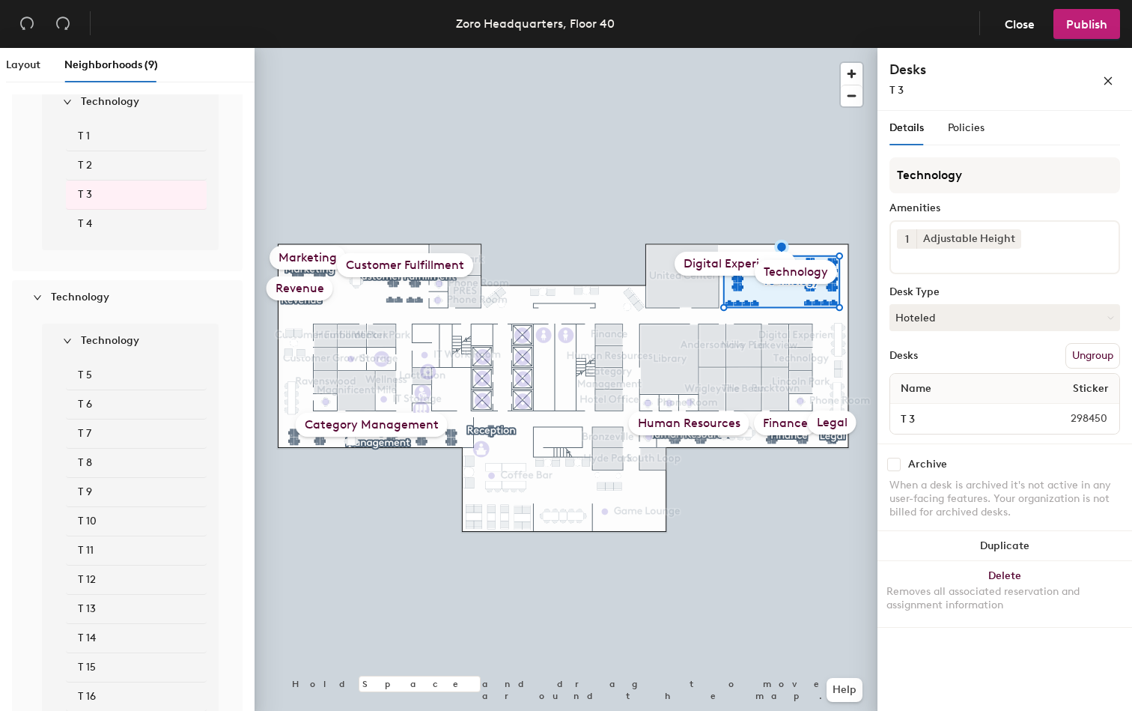
click at [103, 184] on li "T 3" at bounding box center [136, 194] width 141 height 29
click at [105, 145] on li "T 1" at bounding box center [136, 136] width 141 height 29
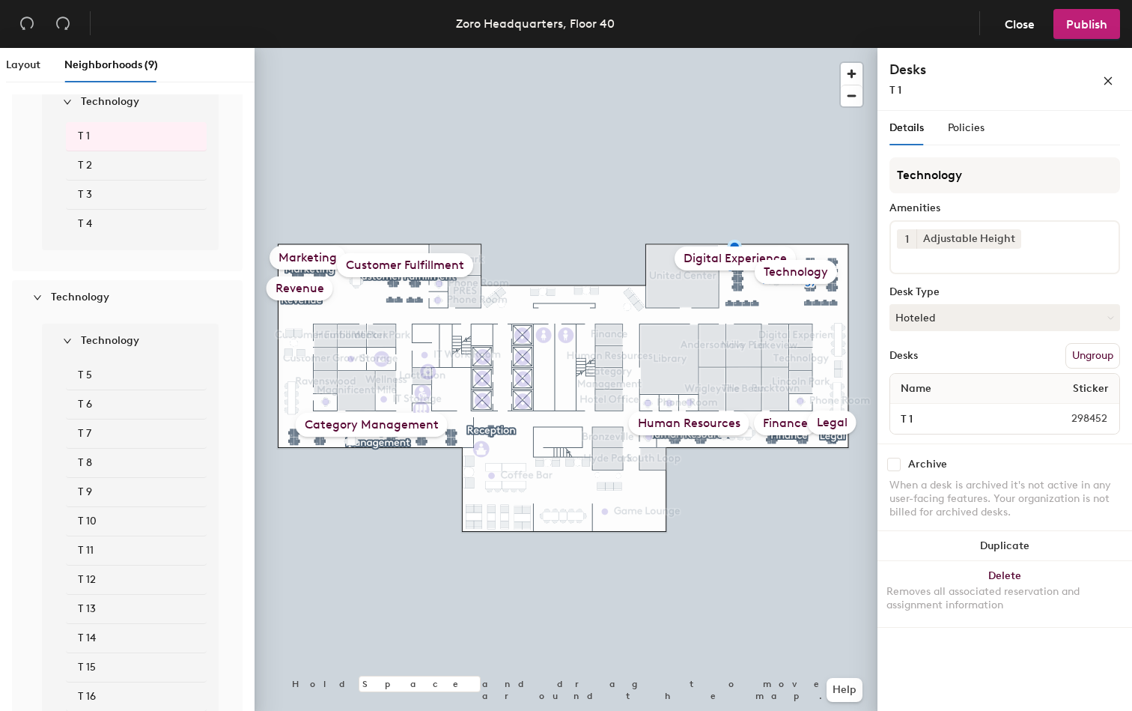
click at [106, 168] on li "T 2" at bounding box center [136, 165] width 141 height 29
click at [106, 180] on li "T 3" at bounding box center [136, 194] width 141 height 29
click at [105, 222] on li "T 4" at bounding box center [136, 224] width 141 height 28
click at [102, 376] on li "T 5" at bounding box center [136, 375] width 141 height 29
click at [105, 407] on li "T 6" at bounding box center [136, 404] width 141 height 29
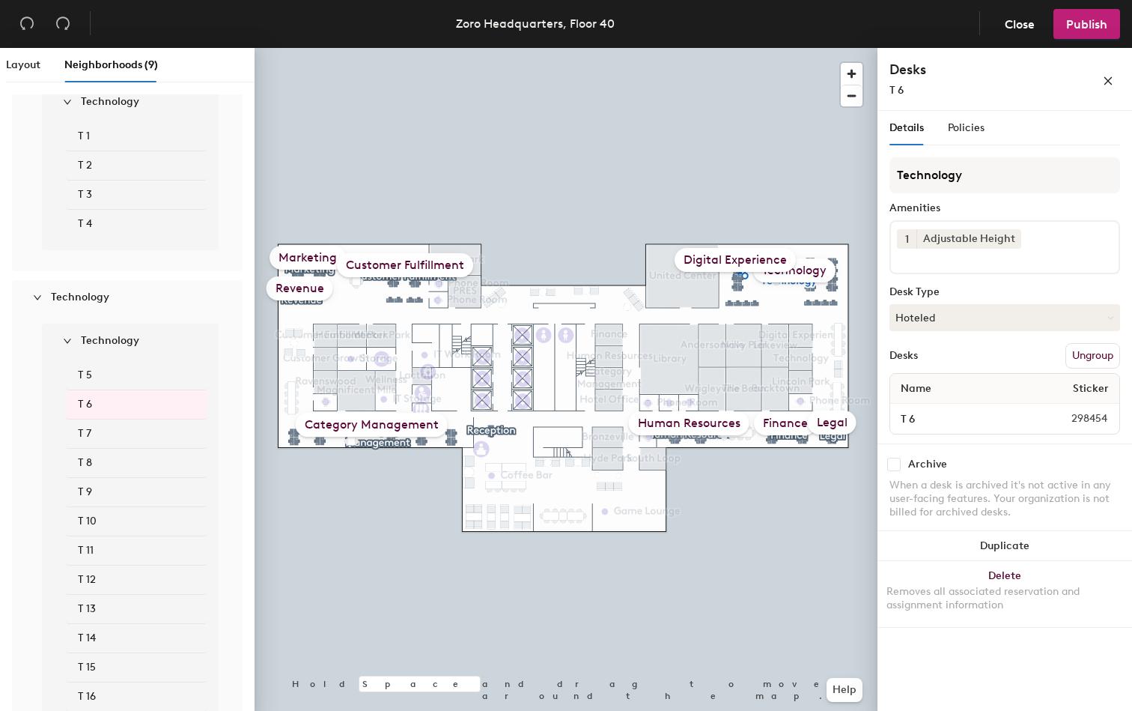
click at [64, 103] on icon "expanded" at bounding box center [67, 101] width 9 height 9
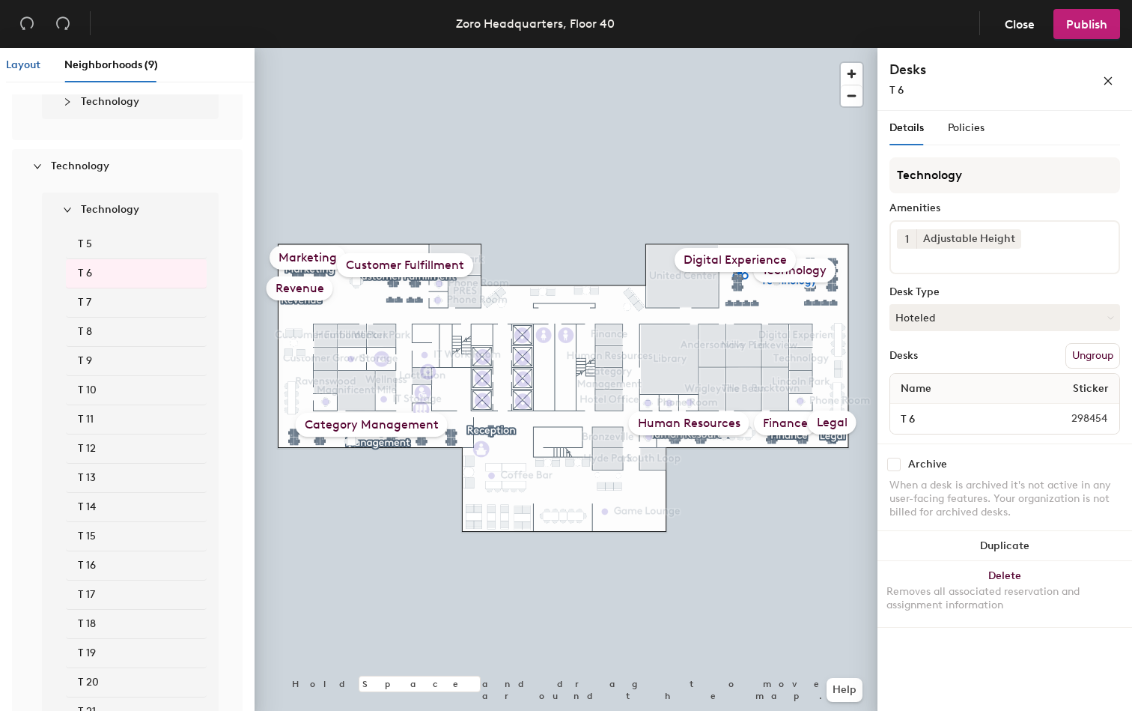
click at [28, 64] on span "Layout" at bounding box center [23, 64] width 34 height 13
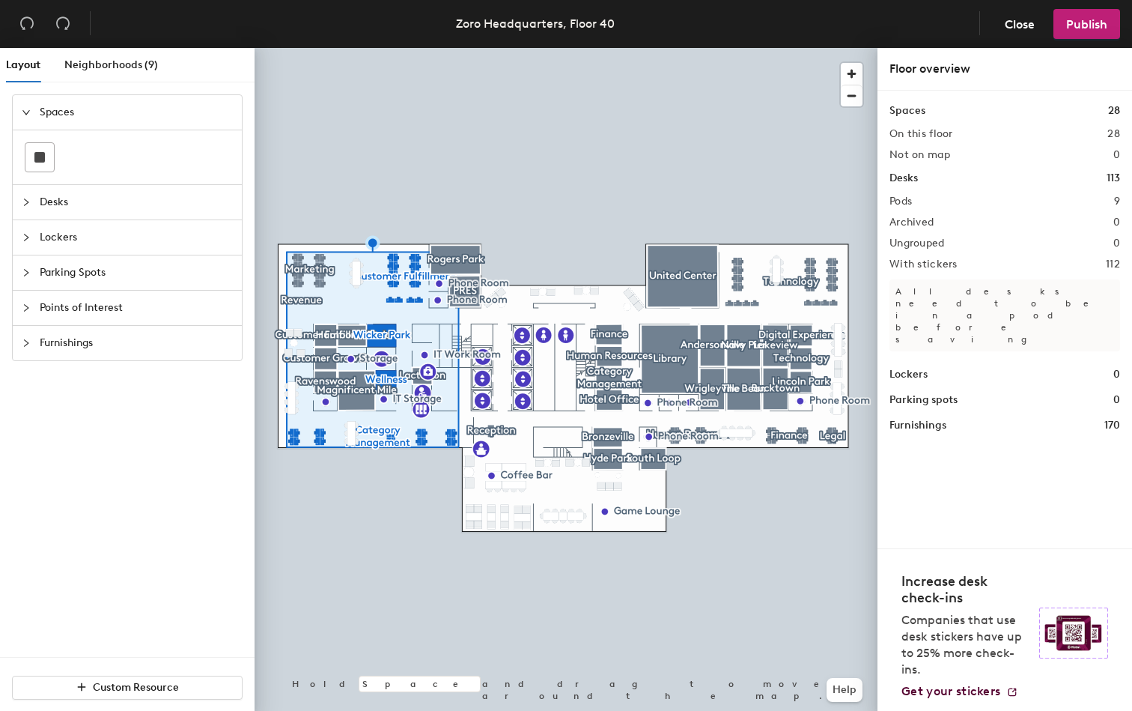
click at [58, 213] on span "Desks" at bounding box center [136, 202] width 193 height 34
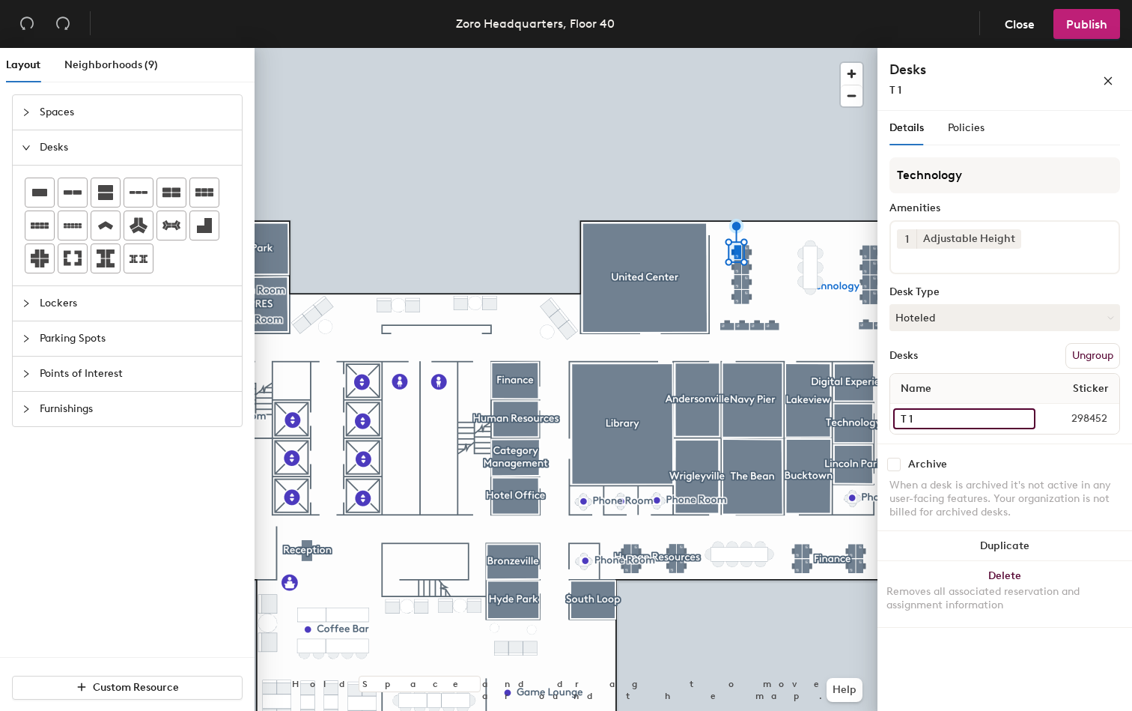
click at [947, 416] on input "T 1" at bounding box center [964, 418] width 142 height 21
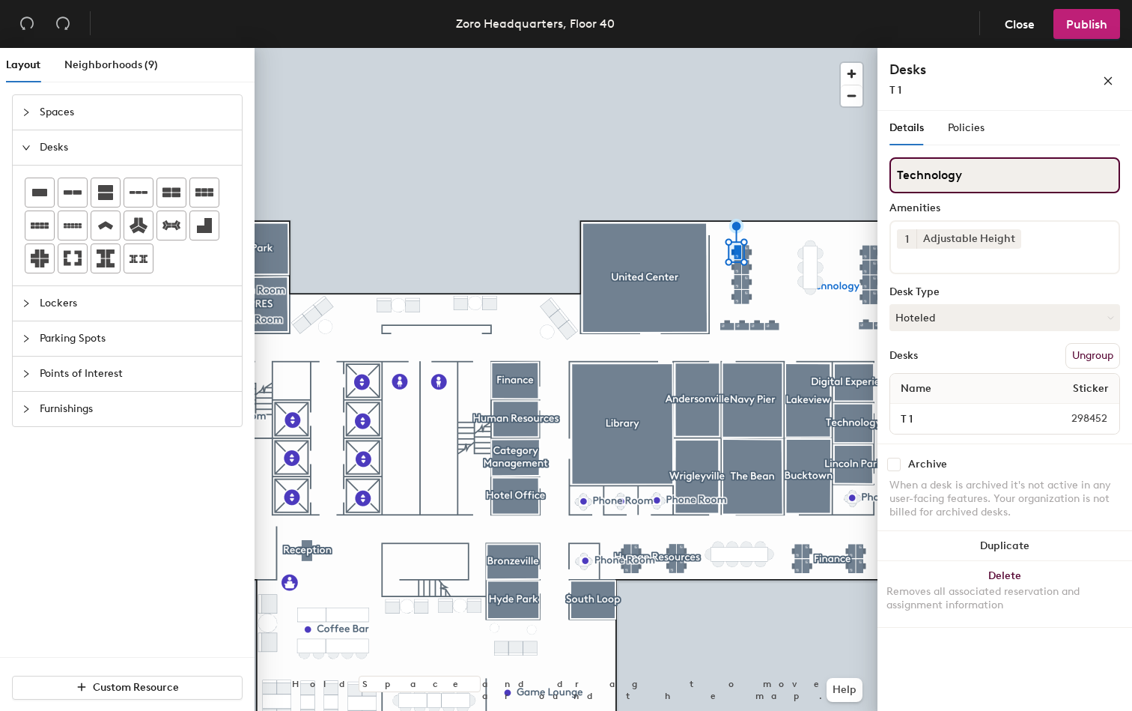
click at [964, 174] on input "Technology" at bounding box center [1005, 175] width 231 height 36
click at [870, 170] on div "Layout Neighborhoods (9) Spaces Desks Lockers Parking Spots Points of Interest …" at bounding box center [566, 382] width 1132 height 669
type input "Digi"
